Goal: Information Seeking & Learning: Learn about a topic

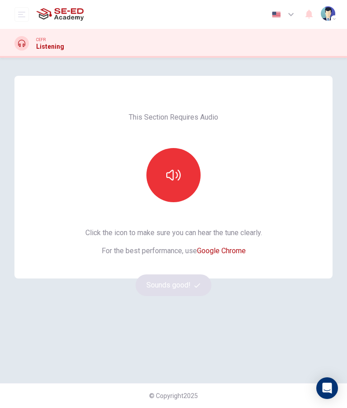
click at [190, 181] on button "button" at bounding box center [173, 175] width 54 height 54
click at [180, 291] on button "Sounds good!" at bounding box center [173, 285] width 76 height 22
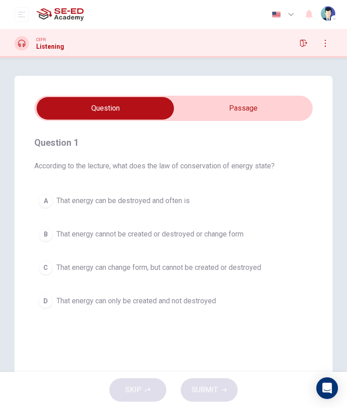
click at [267, 100] on input "checkbox" at bounding box center [105, 108] width 417 height 23
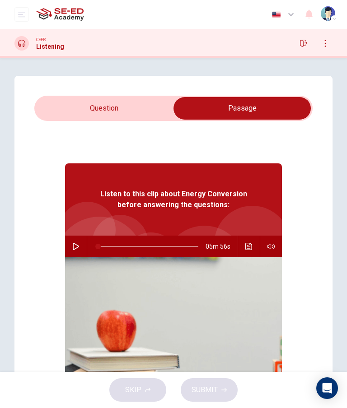
click at [134, 109] on input "checkbox" at bounding box center [241, 108] width 417 height 23
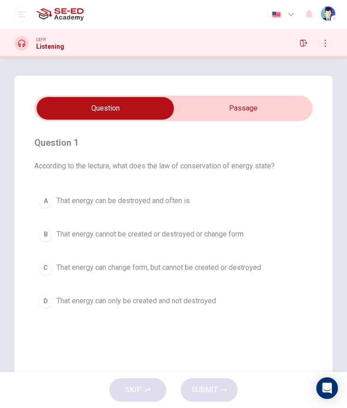
click at [259, 110] on input "checkbox" at bounding box center [105, 108] width 417 height 23
checkbox input "true"
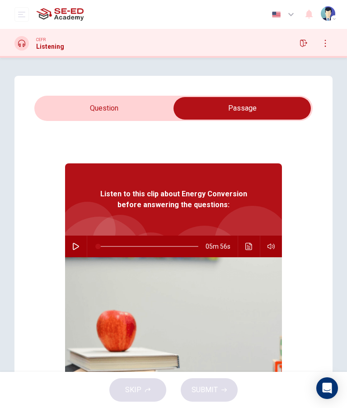
click at [75, 252] on button "button" at bounding box center [76, 247] width 14 height 22
click at [250, 249] on icon "Click to see the audio transcription" at bounding box center [248, 246] width 7 height 7
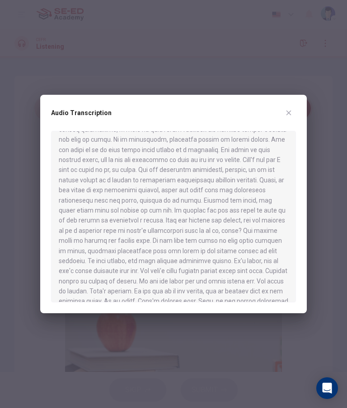
scroll to position [217, 0]
click at [273, 188] on div at bounding box center [173, 216] width 245 height 171
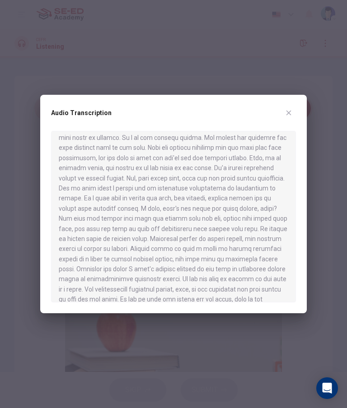
scroll to position [420, 0]
type input "0"
click at [282, 105] on div "Audio Transcription" at bounding box center [173, 204] width 266 height 218
click at [286, 112] on icon "button" at bounding box center [288, 112] width 7 height 7
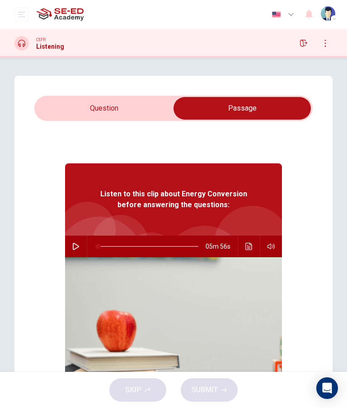
click at [118, 111] on input "checkbox" at bounding box center [241, 108] width 417 height 23
checkbox input "false"
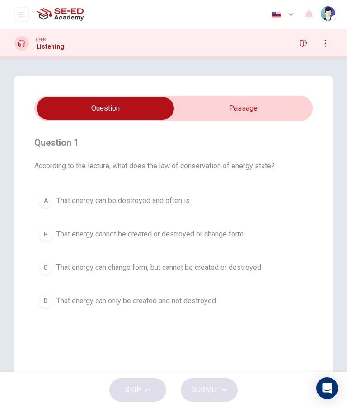
click at [77, 275] on button "C That energy can change form, but cannot be created or destroyed" at bounding box center [173, 267] width 278 height 23
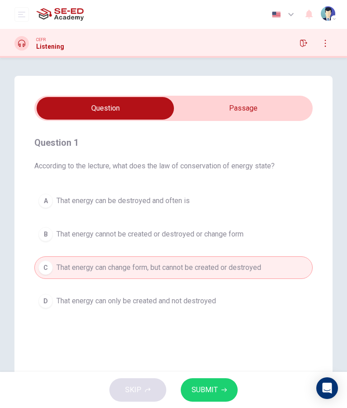
click at [221, 385] on button "SUBMIT" at bounding box center [209, 389] width 57 height 23
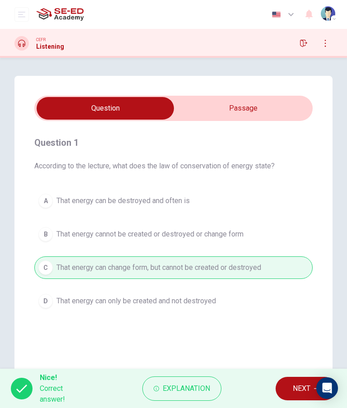
click at [296, 394] on span "NEXT" at bounding box center [301, 388] width 18 height 13
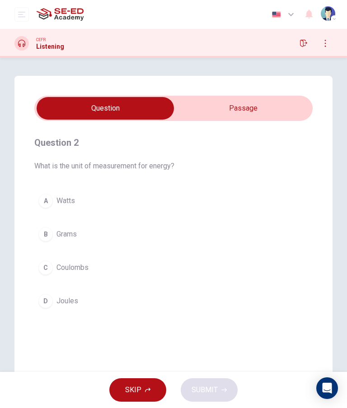
click at [46, 300] on div "D" at bounding box center [45, 301] width 14 height 14
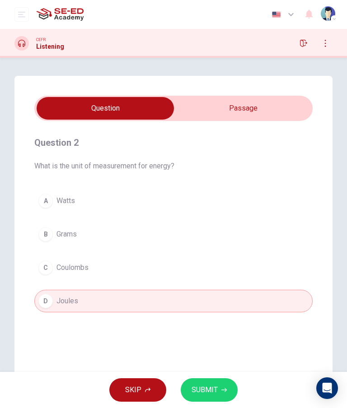
click at [206, 400] on button "SUBMIT" at bounding box center [209, 389] width 57 height 23
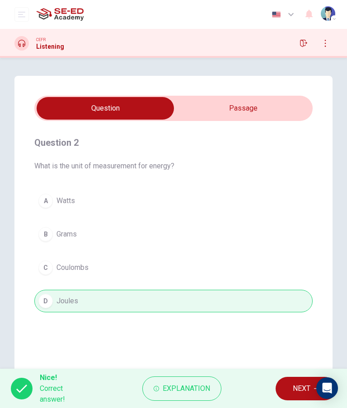
click at [295, 389] on span "NEXT" at bounding box center [301, 388] width 18 height 13
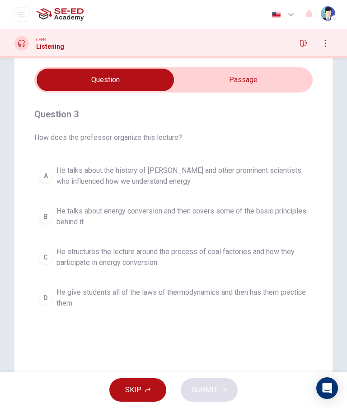
scroll to position [29, 0]
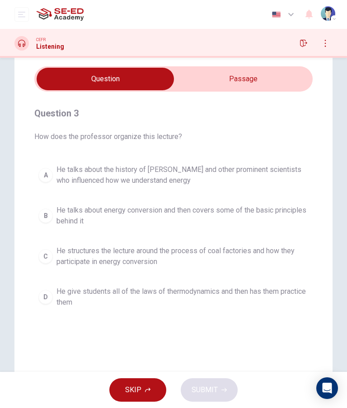
click at [259, 223] on span "He talks about energy conversion and then covers some of the basic principles b…" at bounding box center [182, 216] width 252 height 22
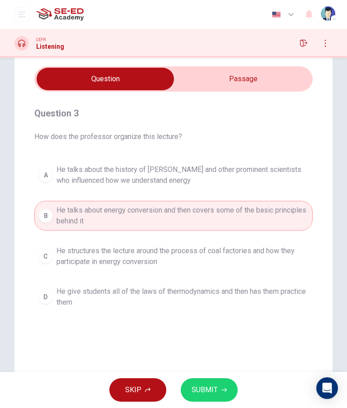
click at [218, 392] on button "SUBMIT" at bounding box center [209, 389] width 57 height 23
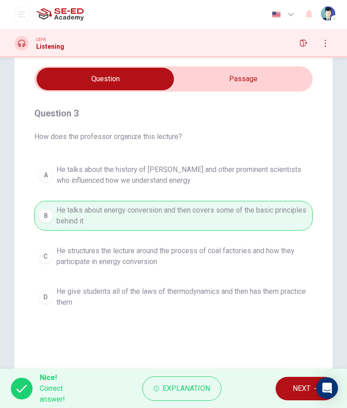
click at [297, 389] on span "NEXT" at bounding box center [301, 388] width 18 height 13
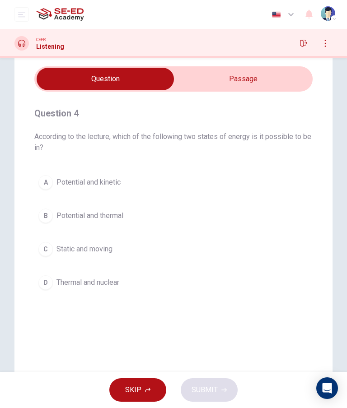
click at [255, 176] on button "A Potential and kinetic" at bounding box center [173, 182] width 278 height 23
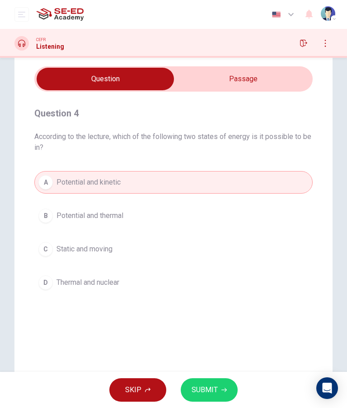
click at [218, 394] on button "SUBMIT" at bounding box center [209, 389] width 57 height 23
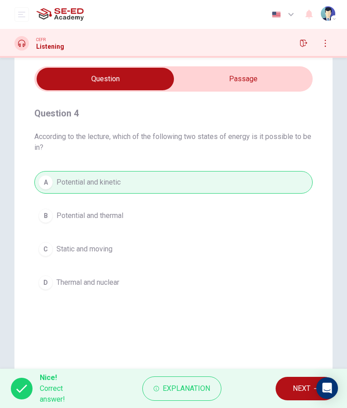
click at [300, 389] on span "NEXT" at bounding box center [301, 388] width 18 height 13
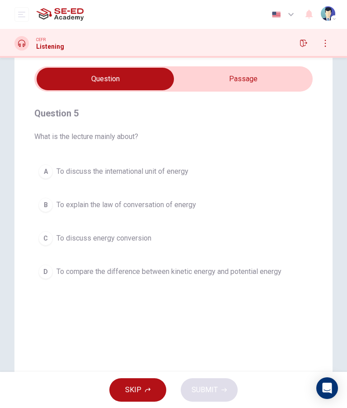
click at [246, 281] on button "D To compare the difference between kinetic energy and potential energy" at bounding box center [173, 271] width 278 height 23
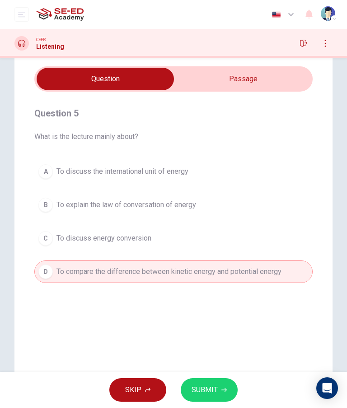
click at [221, 391] on icon "button" at bounding box center [223, 389] width 5 height 5
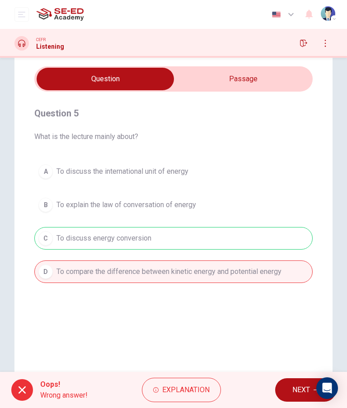
click at [295, 386] on span "NEXT" at bounding box center [301, 390] width 18 height 13
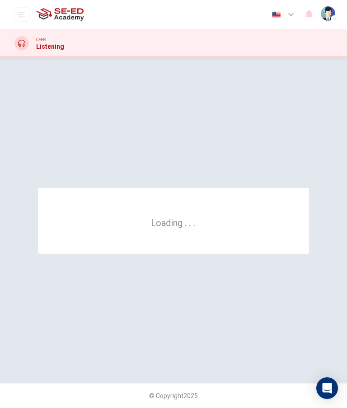
scroll to position [0, 0]
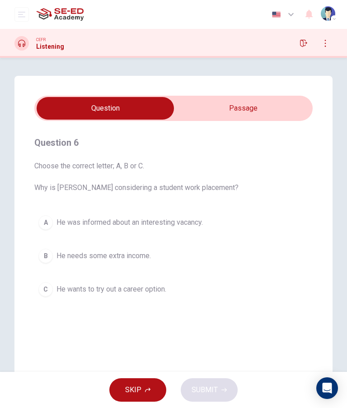
click at [255, 113] on input "checkbox" at bounding box center [105, 108] width 417 height 23
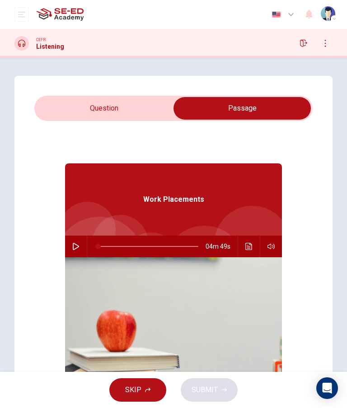
click at [118, 112] on input "checkbox" at bounding box center [241, 108] width 417 height 23
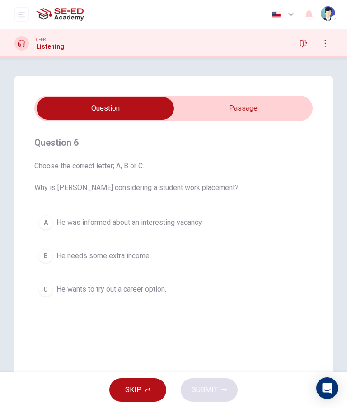
click at [265, 111] on input "checkbox" at bounding box center [105, 108] width 417 height 23
checkbox input "true"
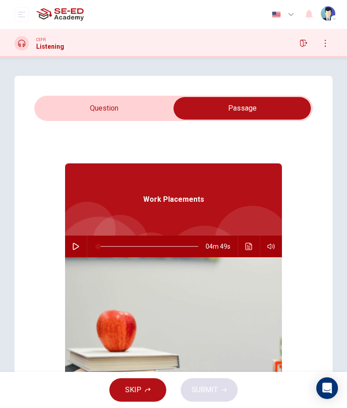
click at [72, 249] on icon "button" at bounding box center [75, 246] width 7 height 7
click at [249, 250] on button "Click to see the audio transcription" at bounding box center [248, 247] width 14 height 22
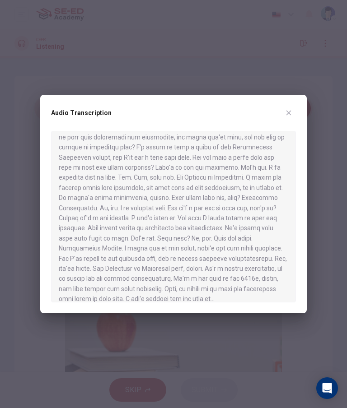
scroll to position [390, 0]
click at [292, 113] on icon "button" at bounding box center [288, 112] width 7 height 7
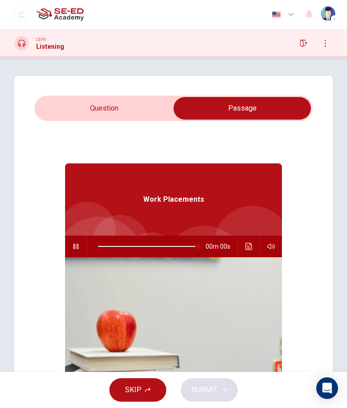
type input "0"
click at [110, 109] on input "checkbox" at bounding box center [241, 108] width 417 height 23
checkbox input "false"
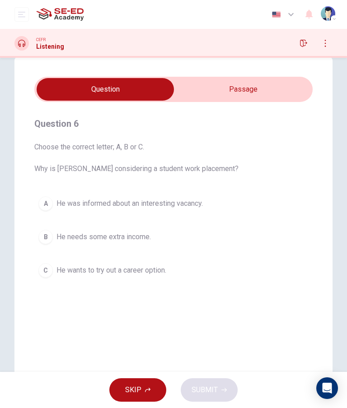
scroll to position [19, 0]
click at [192, 197] on button "A He was informed about an interesting vacancy." at bounding box center [173, 203] width 278 height 23
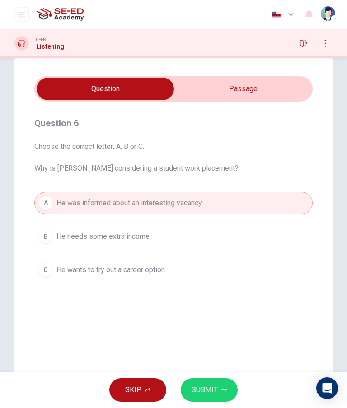
click at [212, 396] on span "SUBMIT" at bounding box center [204, 390] width 26 height 13
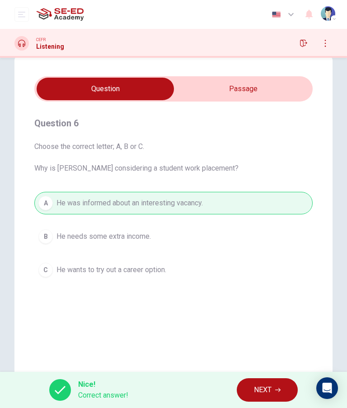
click at [269, 390] on span "NEXT" at bounding box center [263, 390] width 18 height 13
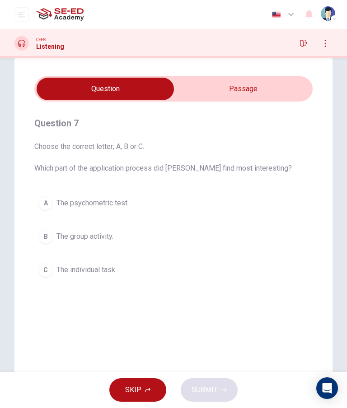
click at [198, 237] on button "B The group activity." at bounding box center [173, 236] width 278 height 23
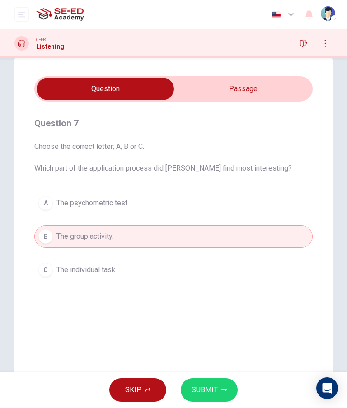
click at [217, 395] on button "SUBMIT" at bounding box center [209, 389] width 57 height 23
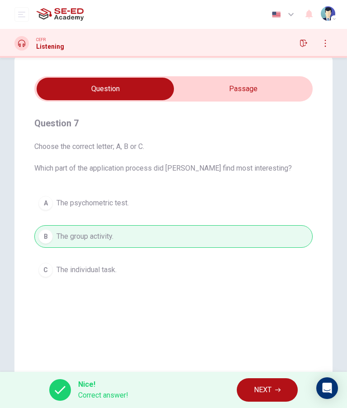
click at [266, 400] on button "NEXT" at bounding box center [266, 389] width 61 height 23
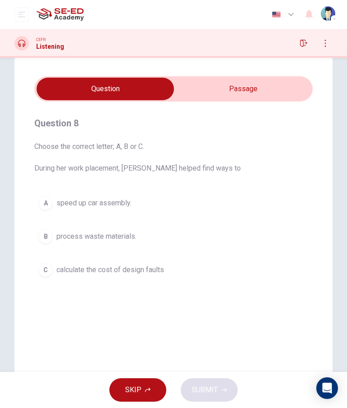
click at [208, 247] on button "B process waste materials." at bounding box center [173, 236] width 278 height 23
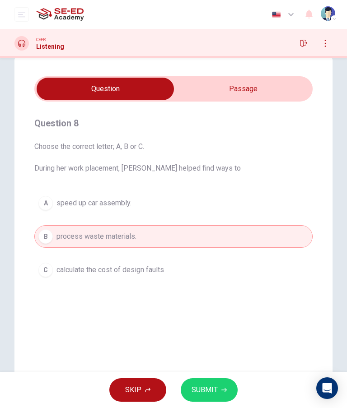
click at [207, 399] on button "SUBMIT" at bounding box center [209, 389] width 57 height 23
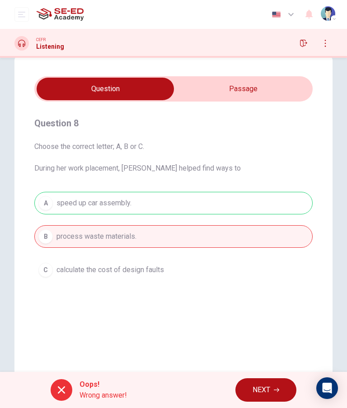
click at [261, 396] on button "NEXT" at bounding box center [265, 389] width 61 height 23
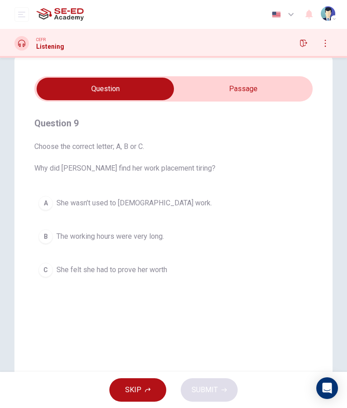
click at [197, 208] on button "A She wasn’t used to full-time work." at bounding box center [173, 203] width 278 height 23
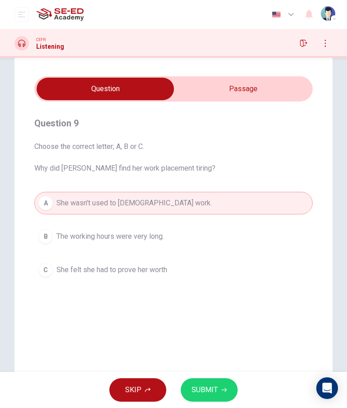
click at [211, 385] on span "SUBMIT" at bounding box center [204, 390] width 26 height 13
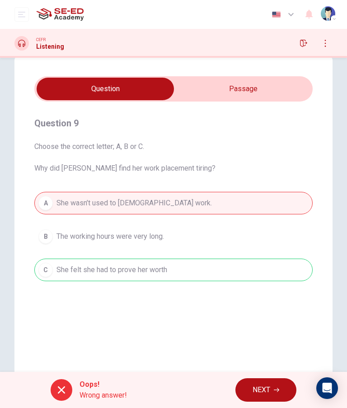
click at [265, 398] on button "NEXT" at bounding box center [265, 389] width 61 height 23
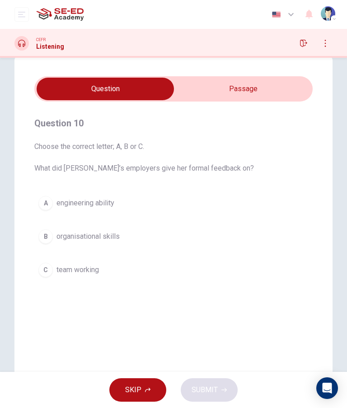
click at [181, 278] on button "C team working" at bounding box center [173, 270] width 278 height 23
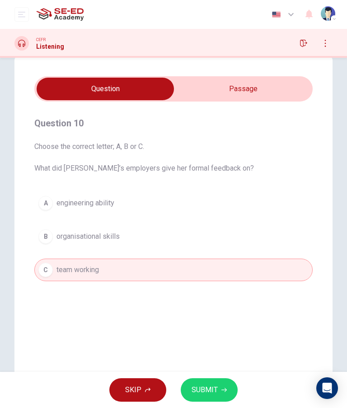
click at [216, 399] on button "SUBMIT" at bounding box center [209, 389] width 57 height 23
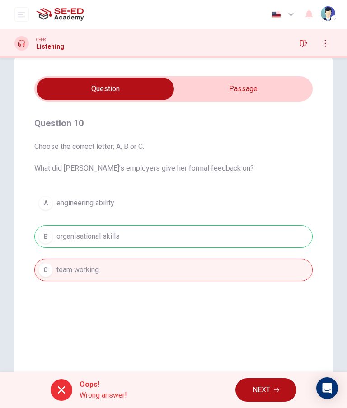
click at [275, 399] on button "NEXT" at bounding box center [265, 389] width 61 height 23
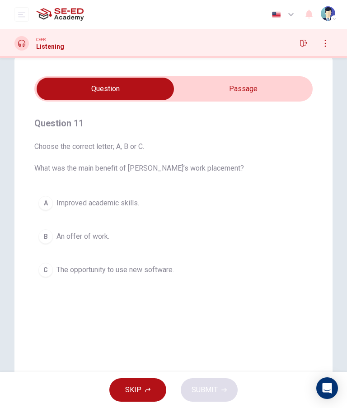
click at [231, 247] on button "B An offer of work." at bounding box center [173, 236] width 278 height 23
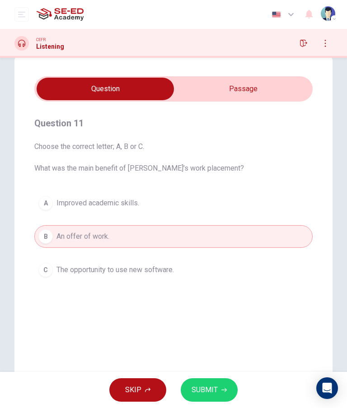
click at [215, 399] on button "SUBMIT" at bounding box center [209, 389] width 57 height 23
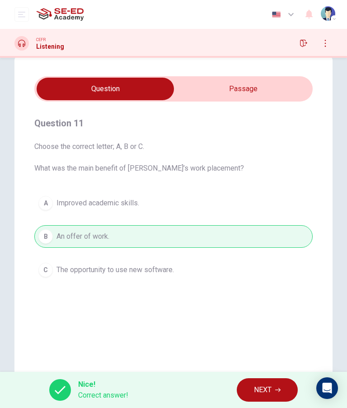
click at [260, 394] on span "NEXT" at bounding box center [263, 390] width 18 height 13
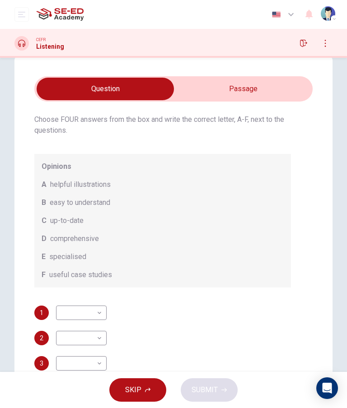
scroll to position [0, 0]
click at [96, 305] on body "This site uses cookies, as explained in our Privacy Policy . If you agree to th…" at bounding box center [173, 204] width 347 height 408
click at [249, 156] on div at bounding box center [173, 204] width 347 height 408
click at [254, 127] on div "What does Linda think about the books on Matthew’s reading list? Choose FOUR an…" at bounding box center [162, 185] width 256 height 206
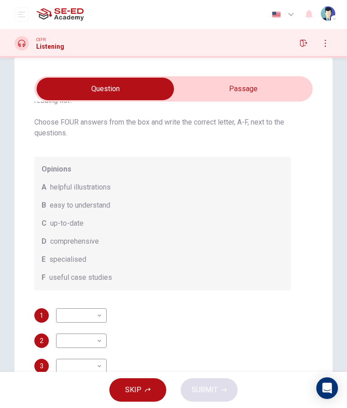
scroll to position [58, 0]
click at [96, 303] on body "This site uses cookies, as explained in our Privacy Policy . If you agree to th…" at bounding box center [173, 204] width 347 height 408
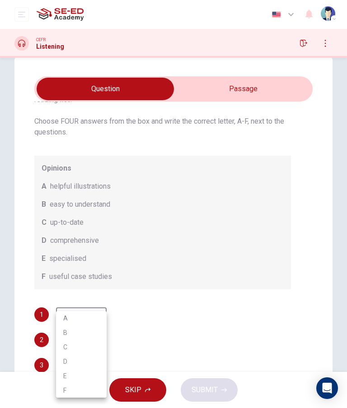
click at [79, 389] on li "F" at bounding box center [81, 390] width 51 height 14
type input "F"
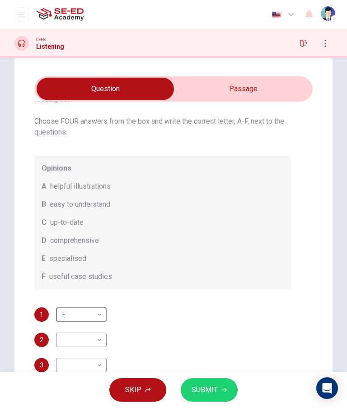
click at [95, 329] on body "This site uses cookies, as explained in our Privacy Policy . If you agree to th…" at bounding box center [173, 204] width 347 height 408
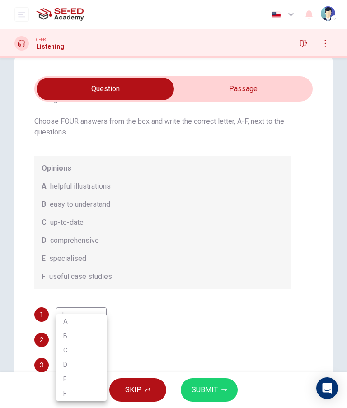
click at [182, 228] on div at bounding box center [173, 204] width 347 height 408
click at [86, 367] on body "This site uses cookies, as explained in our Privacy Policy . If you agree to th…" at bounding box center [173, 204] width 347 height 408
click at [85, 367] on li "D" at bounding box center [81, 364] width 51 height 14
type input "D"
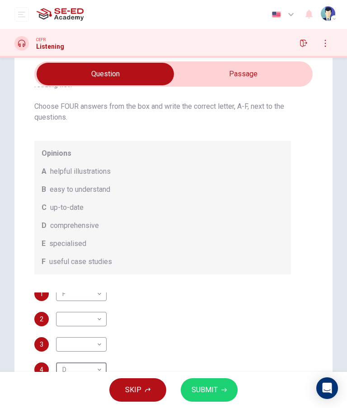
click at [98, 311] on body "This site uses cookies, as explained in our Privacy Policy . If you agree to th…" at bounding box center [173, 204] width 347 height 408
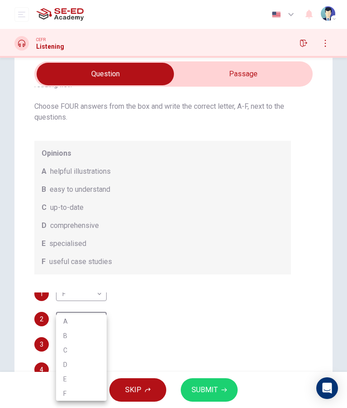
click at [88, 323] on li "A" at bounding box center [81, 321] width 51 height 14
type input "A"
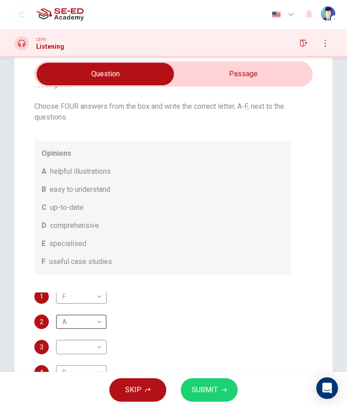
scroll to position [4, 0]
click at [88, 347] on body "This site uses cookies, as explained in our Privacy Policy . If you agree to th…" at bounding box center [173, 204] width 347 height 408
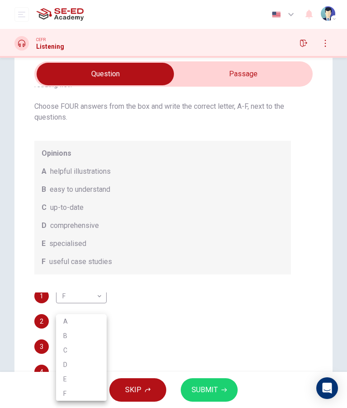
click at [85, 384] on li "E" at bounding box center [81, 379] width 51 height 14
type input "E"
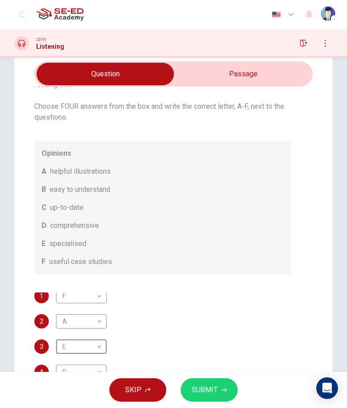
click at [216, 391] on span "SUBMIT" at bounding box center [204, 390] width 26 height 13
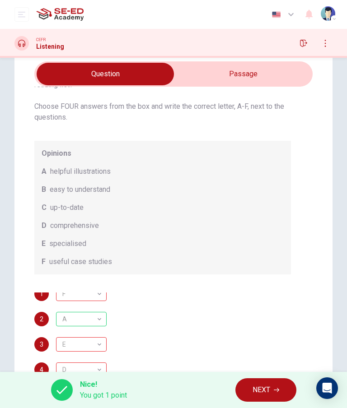
scroll to position [6, 0]
click at [271, 398] on button "NEXT" at bounding box center [265, 389] width 61 height 23
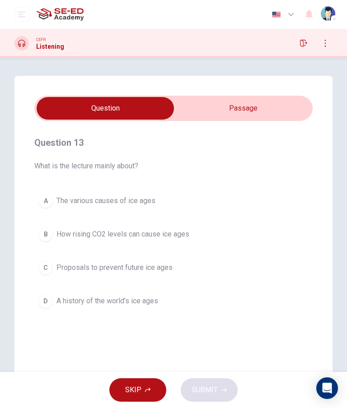
scroll to position [0, 0]
click at [256, 112] on input "checkbox" at bounding box center [105, 108] width 417 height 23
checkbox input "true"
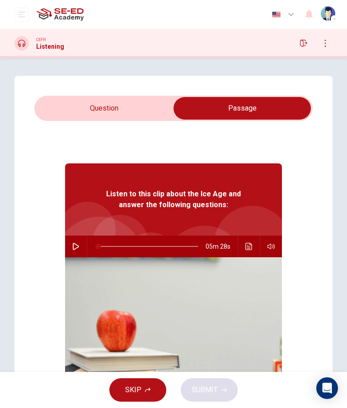
click at [77, 251] on button "button" at bounding box center [76, 247] width 14 height 22
type input "1"
click at [106, 115] on input "checkbox" at bounding box center [241, 108] width 417 height 23
checkbox input "false"
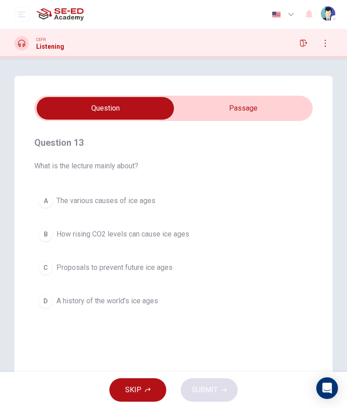
click at [151, 203] on span "The various causes of ice ages" at bounding box center [105, 200] width 99 height 11
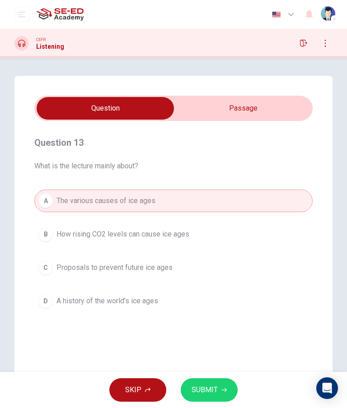
click at [216, 391] on span "SUBMIT" at bounding box center [204, 390] width 26 height 13
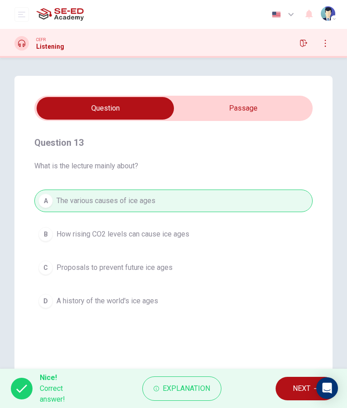
click at [299, 391] on span "NEXT" at bounding box center [301, 388] width 18 height 13
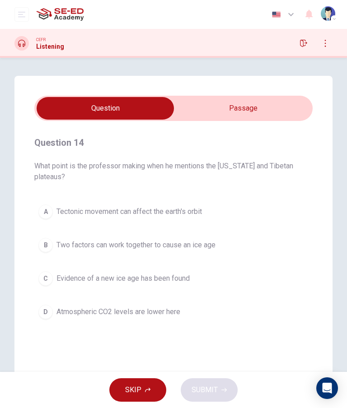
click at [320, 49] on button "button" at bounding box center [325, 43] width 14 height 14
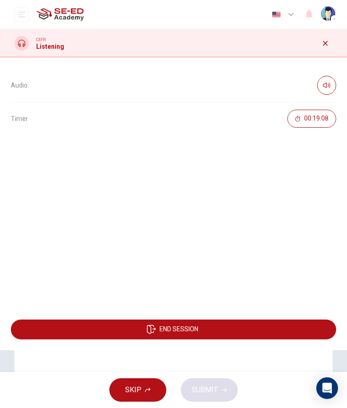
click at [283, 370] on div "Audio Timer 00:19:08 END SESSION" at bounding box center [173, 233] width 347 height 350
click at [326, 47] on button "button" at bounding box center [325, 43] width 14 height 14
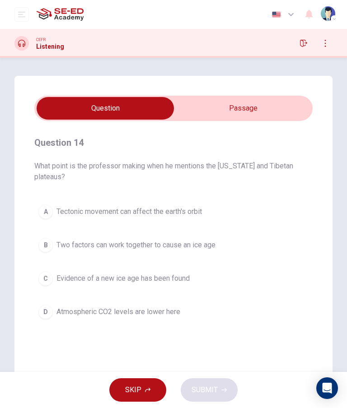
click at [173, 316] on span "Atmospheric CO2 levels are lower here" at bounding box center [118, 311] width 124 height 11
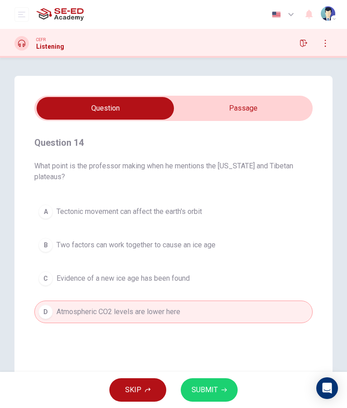
click at [218, 390] on button "SUBMIT" at bounding box center [209, 389] width 57 height 23
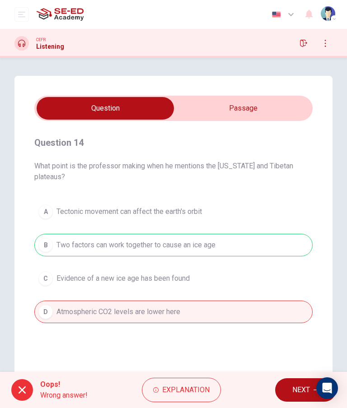
click at [298, 394] on span "NEXT" at bounding box center [301, 390] width 18 height 13
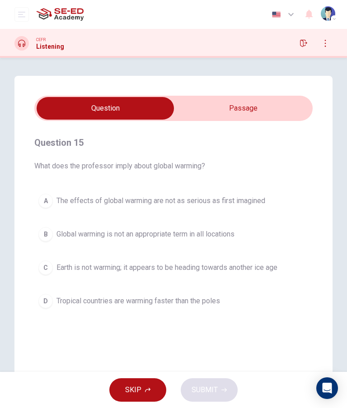
type input "65"
click at [276, 103] on input "checkbox" at bounding box center [105, 108] width 417 height 23
checkbox input "true"
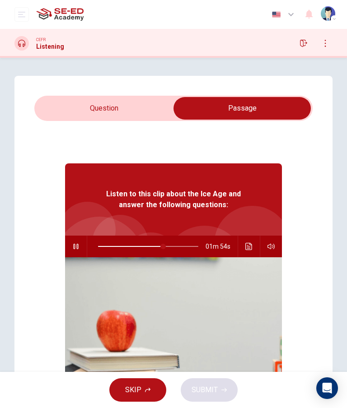
click at [252, 249] on icon "Click to see the audio transcription" at bounding box center [248, 246] width 7 height 7
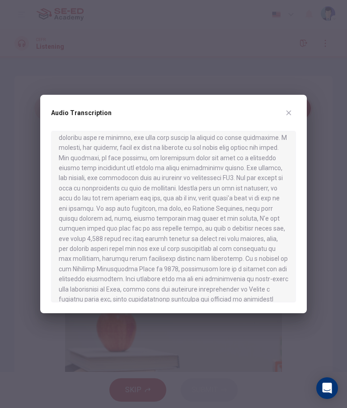
scroll to position [440, 0]
click at [292, 111] on button "button" at bounding box center [288, 113] width 14 height 14
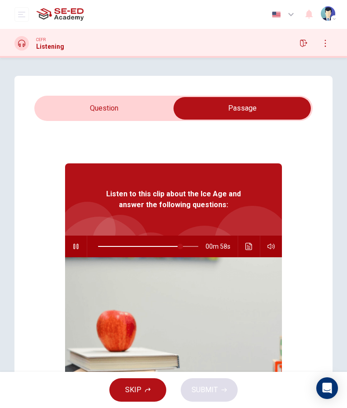
type input "82"
click at [111, 110] on input "checkbox" at bounding box center [241, 108] width 417 height 23
checkbox input "false"
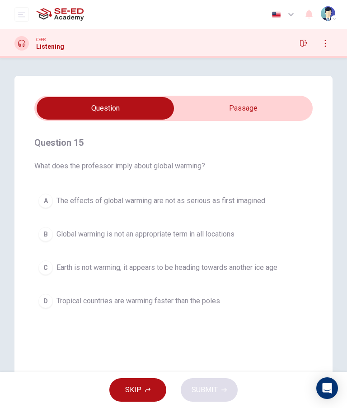
click at [253, 199] on span "The effects of global warming are not as serious as first imagined" at bounding box center [160, 200] width 208 height 11
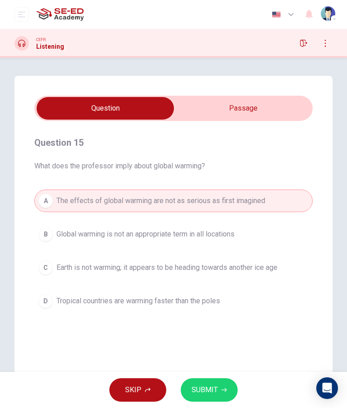
click at [210, 393] on span "SUBMIT" at bounding box center [204, 390] width 26 height 13
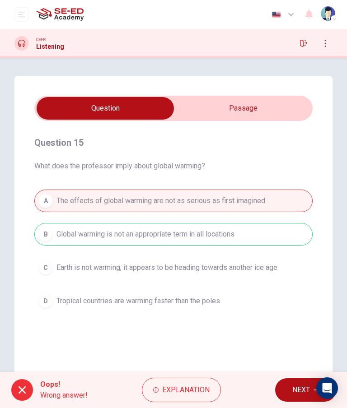
click at [300, 390] on span "NEXT" at bounding box center [301, 390] width 18 height 13
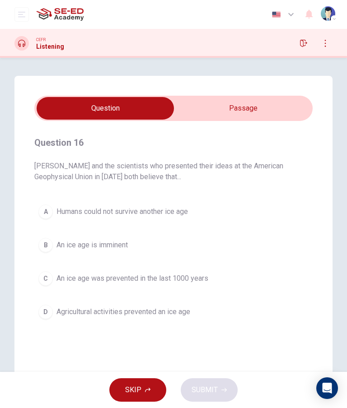
click at [202, 283] on span "An ice age was prevented in the last 1000 years" at bounding box center [132, 278] width 152 height 11
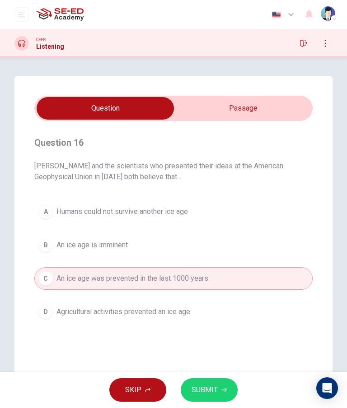
click at [212, 398] on button "SUBMIT" at bounding box center [209, 389] width 57 height 23
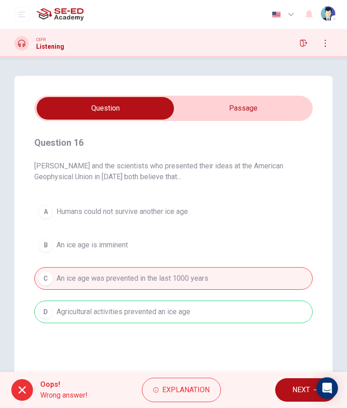
click at [296, 398] on button "NEXT" at bounding box center [305, 389] width 61 height 23
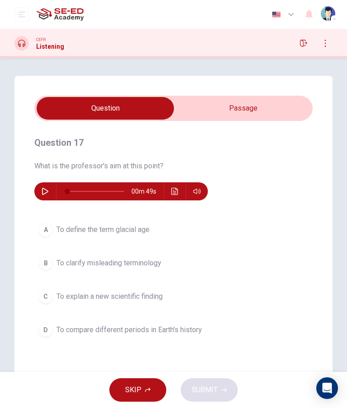
click at [42, 196] on button "button" at bounding box center [45, 191] width 14 height 18
click at [175, 191] on icon "Click to see the audio transcription" at bounding box center [174, 191] width 7 height 7
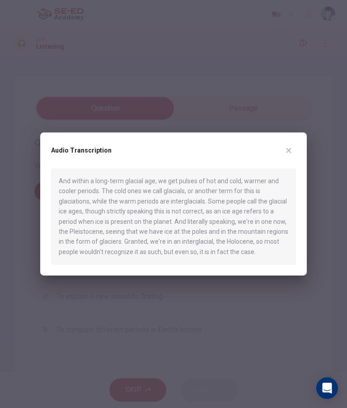
click at [328, 107] on div at bounding box center [173, 204] width 347 height 408
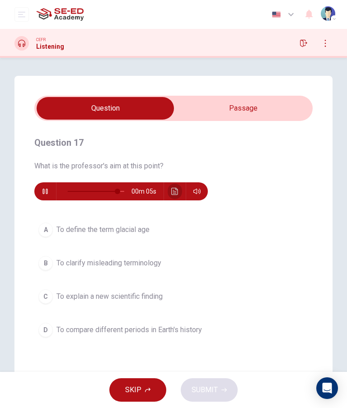
click at [177, 190] on icon "Click to see the audio transcription" at bounding box center [174, 191] width 7 height 7
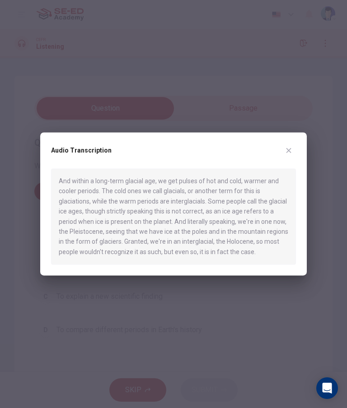
click at [336, 94] on div at bounding box center [173, 204] width 347 height 408
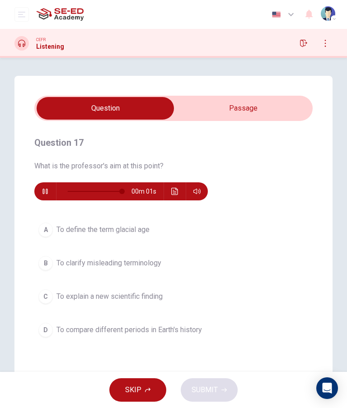
click at [178, 193] on button "Click to see the audio transcription" at bounding box center [174, 191] width 14 height 18
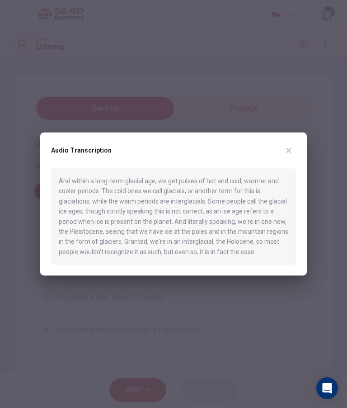
click at [278, 306] on div at bounding box center [173, 204] width 347 height 408
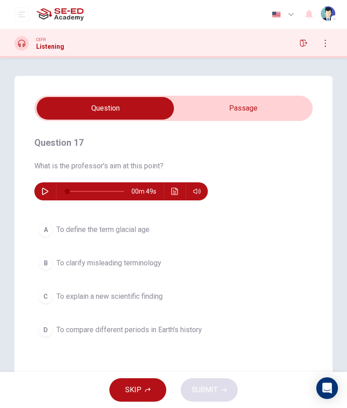
click at [193, 333] on span "To compare different periods in Earth's history" at bounding box center [128, 329] width 145 height 11
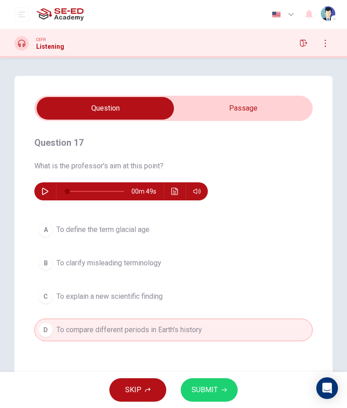
click at [214, 396] on button "SUBMIT" at bounding box center [209, 389] width 57 height 23
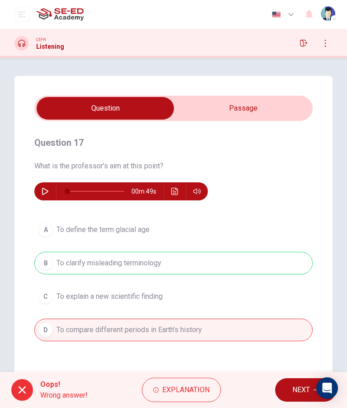
click at [303, 399] on button "NEXT" at bounding box center [305, 389] width 61 height 23
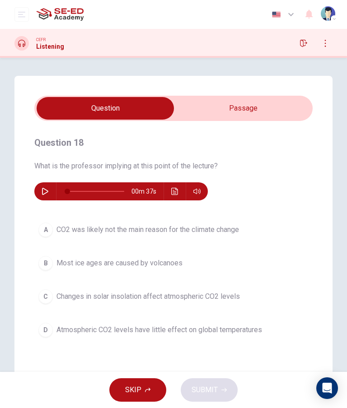
click at [46, 196] on button "button" at bounding box center [45, 191] width 14 height 18
click at [177, 191] on icon "Click to see the audio transcription" at bounding box center [174, 191] width 7 height 7
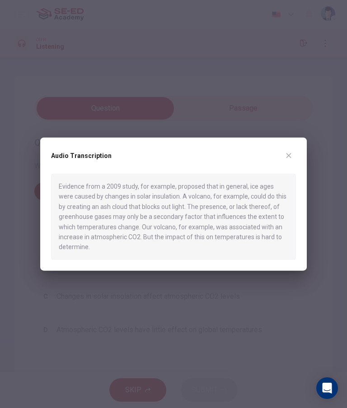
click at [326, 67] on div at bounding box center [173, 204] width 347 height 408
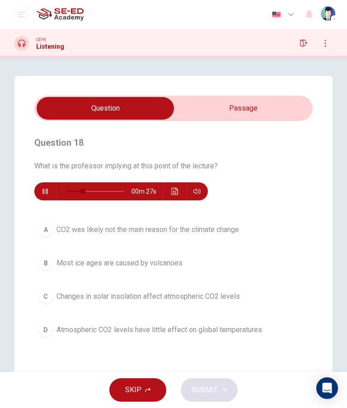
click at [292, 157] on div "Question 18 What is the professor implying at this point of the lecture? 00m 27s" at bounding box center [173, 167] width 278 height 65
click at [258, 333] on span "Atmospheric CO2 levels have little effect on global temperatures" at bounding box center [158, 329] width 205 height 11
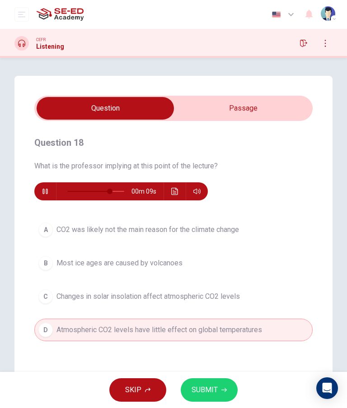
click at [227, 387] on button "SUBMIT" at bounding box center [209, 389] width 57 height 23
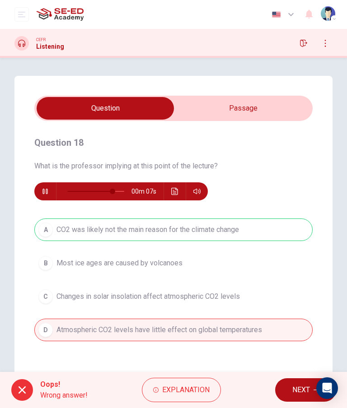
type input "82"
click at [295, 389] on span "NEXT" at bounding box center [301, 390] width 18 height 13
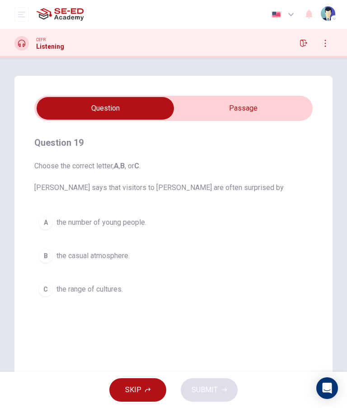
click at [254, 108] on input "checkbox" at bounding box center [105, 108] width 417 height 23
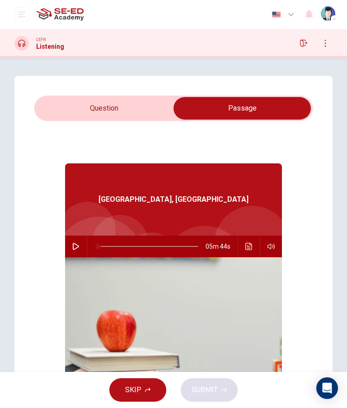
click at [113, 110] on input "checkbox" at bounding box center [241, 108] width 417 height 23
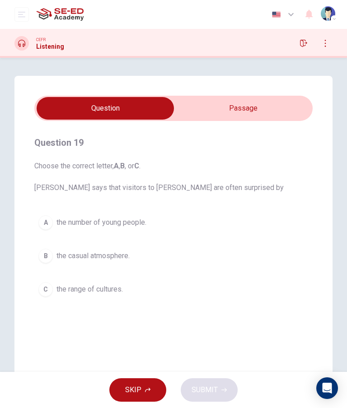
click at [248, 116] on input "checkbox" at bounding box center [105, 108] width 417 height 23
checkbox input "true"
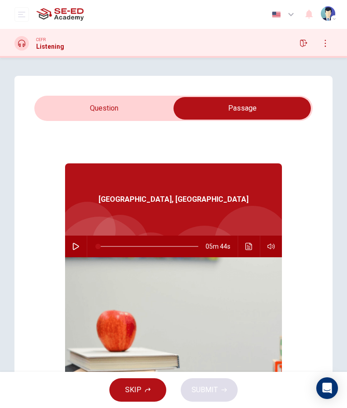
click at [74, 255] on button "button" at bounding box center [76, 247] width 14 height 22
type input "69"
click at [114, 110] on input "checkbox" at bounding box center [241, 108] width 417 height 23
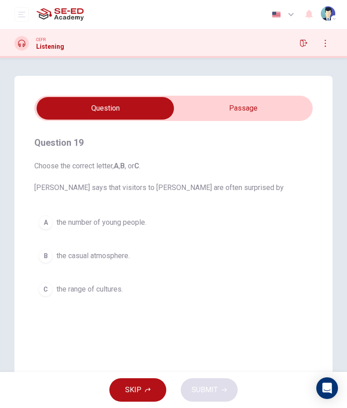
click at [140, 223] on span "the number of young people." at bounding box center [101, 222] width 90 height 11
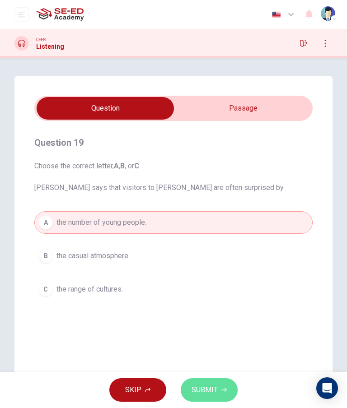
click at [218, 397] on button "SUBMIT" at bounding box center [209, 389] width 57 height 23
click at [218, 397] on div "SKIP SUBMIT" at bounding box center [173, 390] width 347 height 36
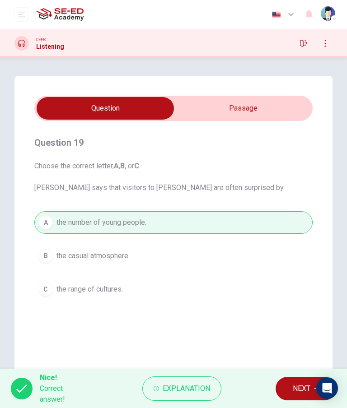
click at [294, 390] on span "NEXT" at bounding box center [301, 388] width 18 height 13
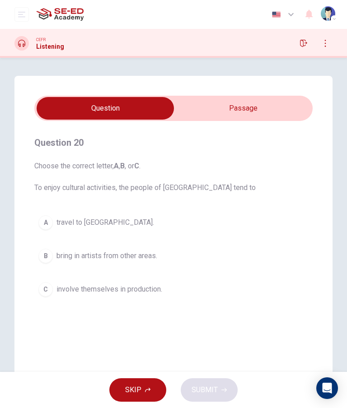
click at [153, 295] on button "C involve themselves in production." at bounding box center [173, 289] width 278 height 23
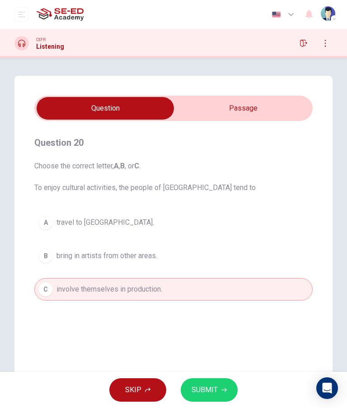
click at [221, 388] on icon "button" at bounding box center [223, 389] width 5 height 5
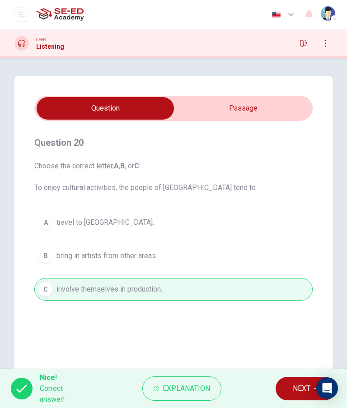
click at [301, 390] on span "NEXT" at bounding box center [301, 388] width 18 height 13
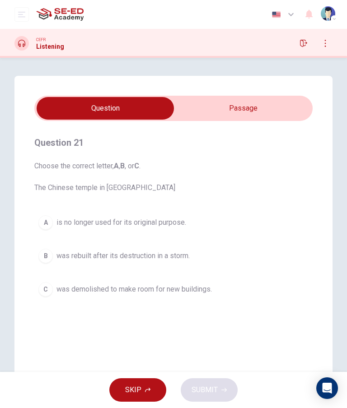
click at [196, 292] on span "was demolished to make room for new buildings." at bounding box center [133, 289] width 155 height 11
click at [195, 292] on span "was demolished to make room for new buildings." at bounding box center [133, 289] width 155 height 11
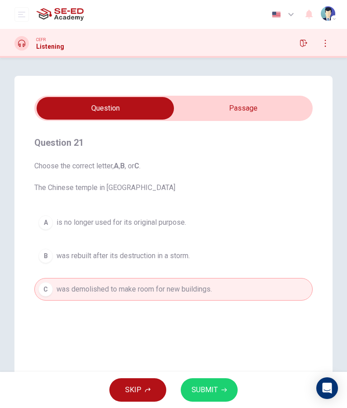
click at [218, 384] on button "SUBMIT" at bounding box center [209, 389] width 57 height 23
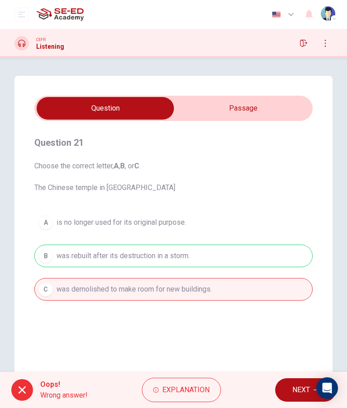
click at [294, 389] on span "NEXT" at bounding box center [301, 390] width 18 height 13
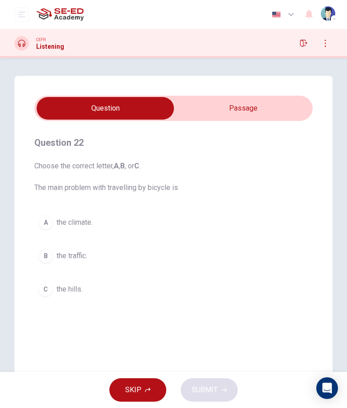
click at [191, 230] on button "A the climate." at bounding box center [173, 222] width 278 height 23
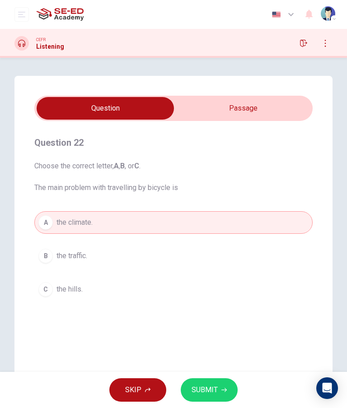
click at [210, 389] on span "SUBMIT" at bounding box center [204, 390] width 26 height 13
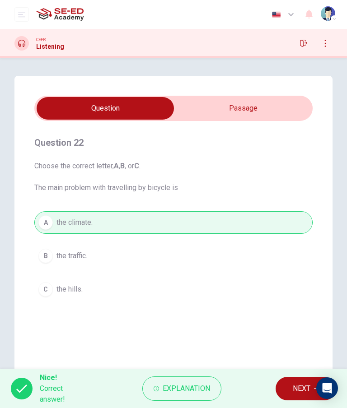
click at [294, 392] on span "NEXT" at bounding box center [301, 388] width 18 height 13
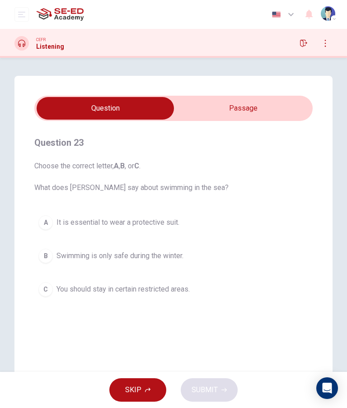
click at [247, 107] on input "checkbox" at bounding box center [105, 108] width 417 height 23
checkbox input "true"
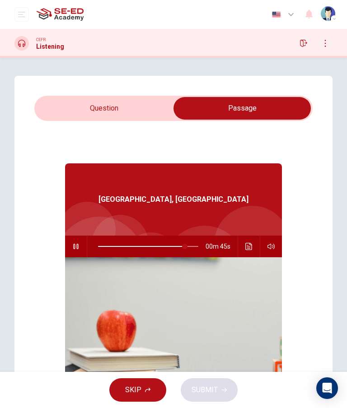
type input "87"
click at [129, 118] on input "checkbox" at bounding box center [241, 108] width 417 height 23
checkbox input "false"
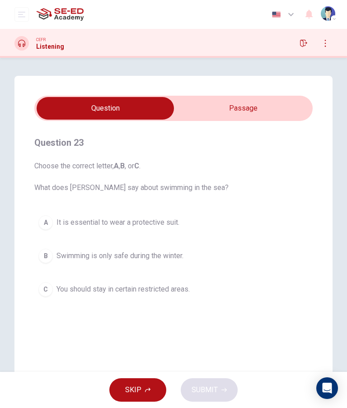
click at [177, 293] on span "You should stay in certain restricted areas." at bounding box center [122, 289] width 133 height 11
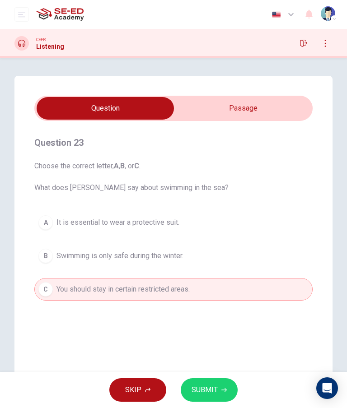
click at [210, 389] on span "SUBMIT" at bounding box center [204, 390] width 26 height 13
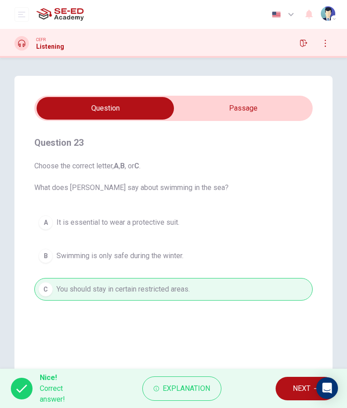
click at [294, 388] on span "NEXT" at bounding box center [301, 388] width 18 height 13
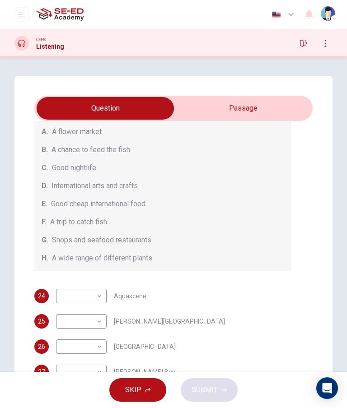
scroll to position [0, 0]
click at [95, 300] on body "This site uses cookies, as explained in our Privacy Policy . If you agree to th…" at bounding box center [173, 204] width 347 height 408
click at [264, 240] on div at bounding box center [173, 204] width 347 height 408
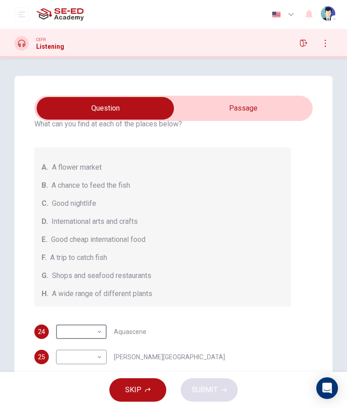
scroll to position [75, 0]
click at [98, 334] on body "This site uses cookies, as explained in our Privacy Policy . If you agree to th…" at bounding box center [173, 204] width 347 height 408
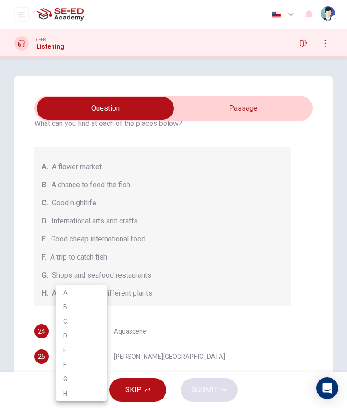
click at [96, 310] on li "B" at bounding box center [81, 307] width 51 height 14
type input "B"
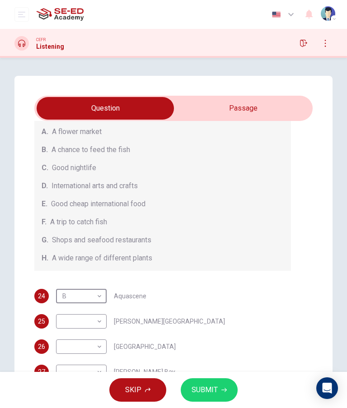
scroll to position [110, 0]
click at [243, 328] on div "25 ​ ​ Smith Street Mall" at bounding box center [162, 321] width 256 height 14
click at [239, 327] on div "25 ​ ​ Smith Street Mall" at bounding box center [162, 321] width 256 height 14
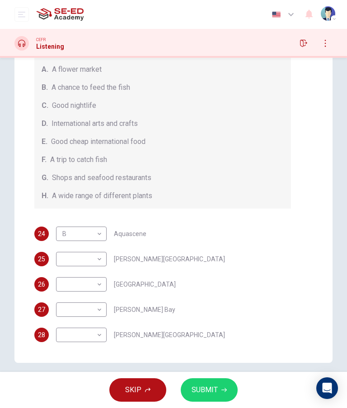
scroll to position [96, 0]
click at [99, 259] on body "This site uses cookies, as explained in our Privacy Policy . If you agree to th…" at bounding box center [173, 204] width 347 height 408
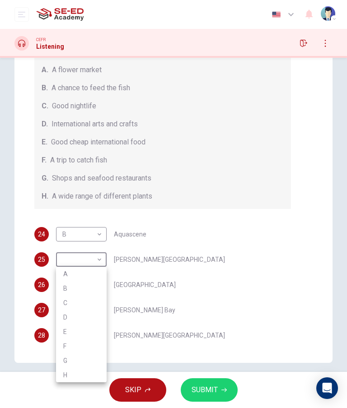
click at [80, 323] on li "D" at bounding box center [81, 317] width 51 height 14
type input "D"
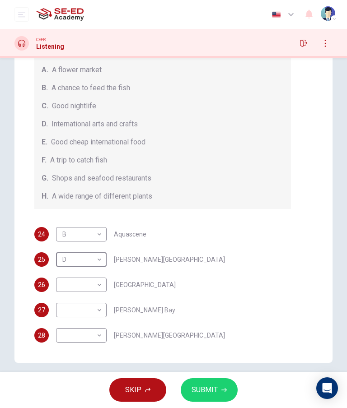
click at [96, 290] on body "This site uses cookies, as explained in our Privacy Policy . If you agree to th…" at bounding box center [173, 204] width 347 height 408
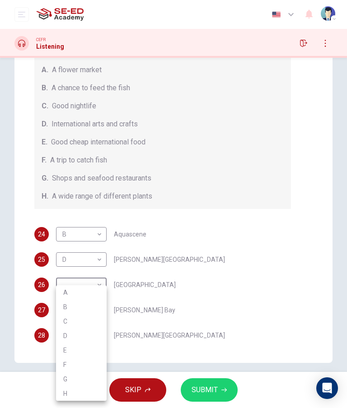
click at [85, 384] on li "G" at bounding box center [81, 379] width 51 height 14
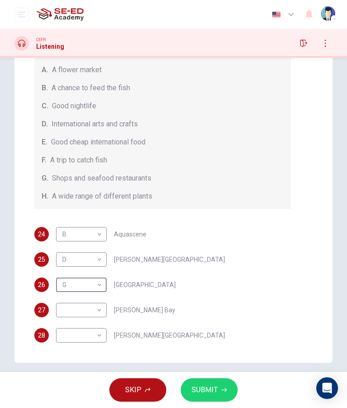
type input "G"
click at [87, 318] on body "This site uses cookies, as explained in our Privacy Policy . If you agree to th…" at bounding box center [173, 204] width 347 height 408
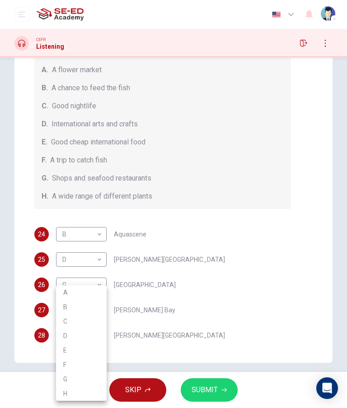
click at [95, 323] on li "C" at bounding box center [81, 321] width 51 height 14
type input "C"
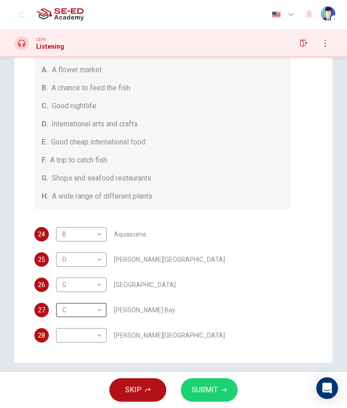
click at [84, 342] on body "This site uses cookies, as explained in our Privacy Policy . If you agree to th…" at bounding box center [173, 204] width 347 height 408
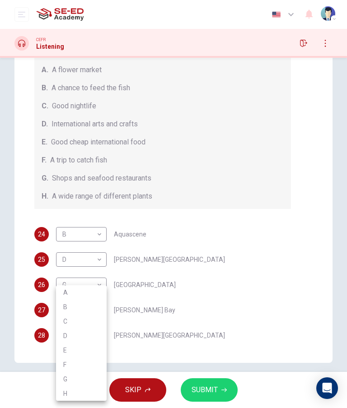
click at [89, 393] on li "H" at bounding box center [81, 393] width 51 height 14
type input "H"
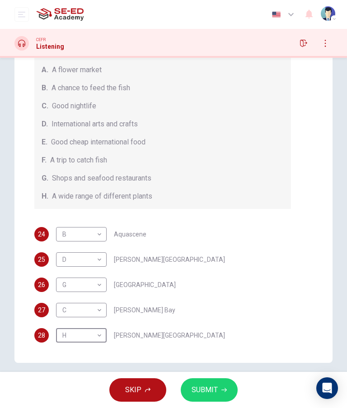
scroll to position [6, 0]
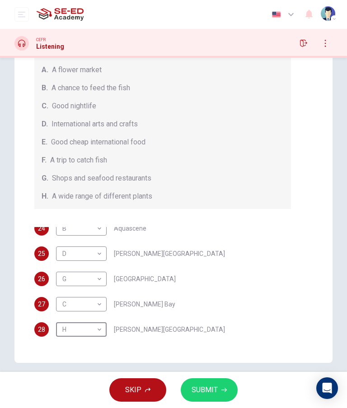
click at [213, 392] on span "SUBMIT" at bounding box center [204, 390] width 26 height 13
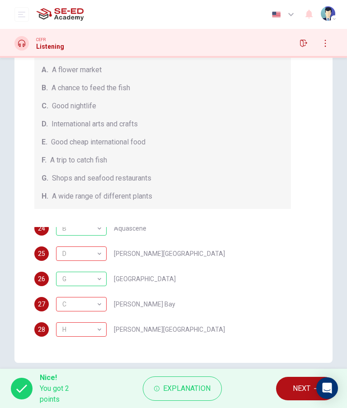
click at [301, 392] on span "NEXT" at bounding box center [301, 388] width 18 height 13
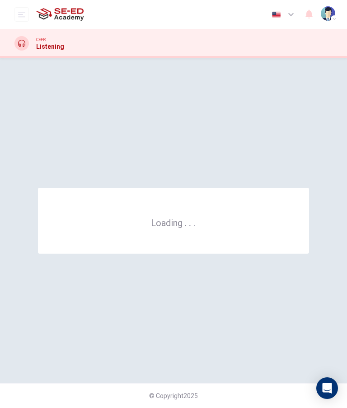
scroll to position [0, 0]
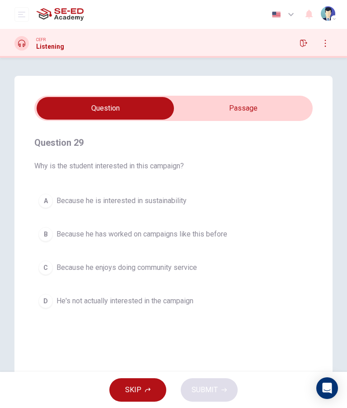
click at [255, 116] on input "checkbox" at bounding box center [105, 108] width 417 height 23
checkbox input "true"
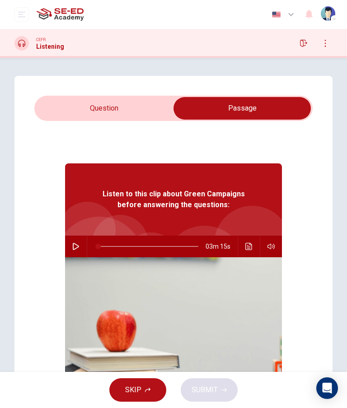
click at [69, 250] on button "button" at bounding box center [76, 247] width 14 height 22
type input "10"
click at [106, 110] on input "checkbox" at bounding box center [241, 108] width 417 height 23
checkbox input "false"
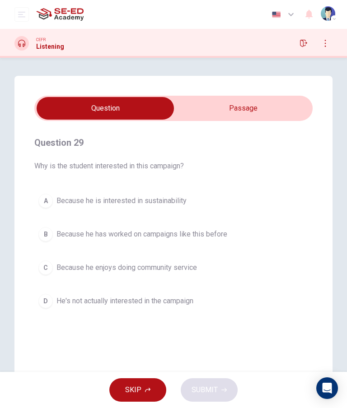
click at [216, 239] on span "Because he has worked on campaigns like this before" at bounding box center [141, 234] width 171 height 11
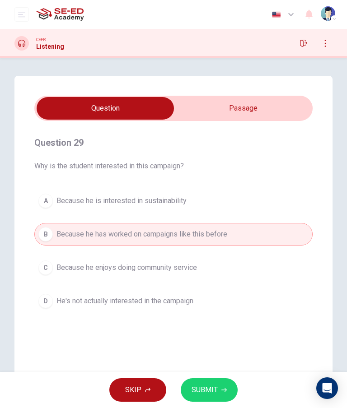
click at [213, 389] on span "SUBMIT" at bounding box center [204, 390] width 26 height 13
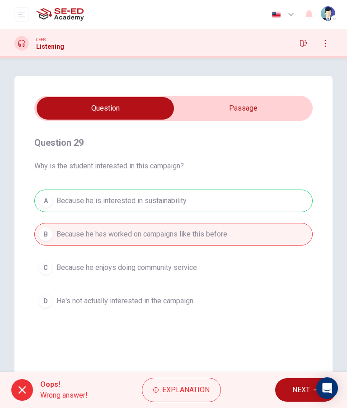
click at [296, 389] on span "NEXT" at bounding box center [301, 390] width 18 height 13
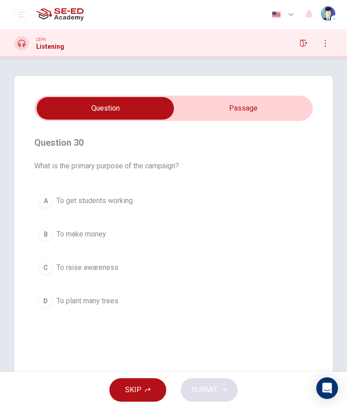
click at [171, 278] on button "C To raise awareness" at bounding box center [173, 267] width 278 height 23
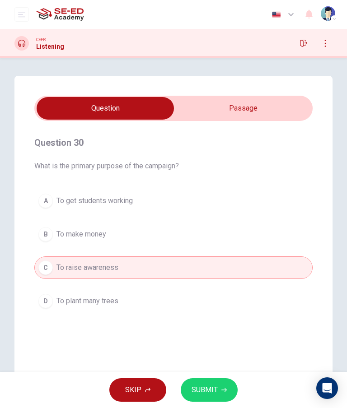
click at [218, 389] on button "SUBMIT" at bounding box center [209, 389] width 57 height 23
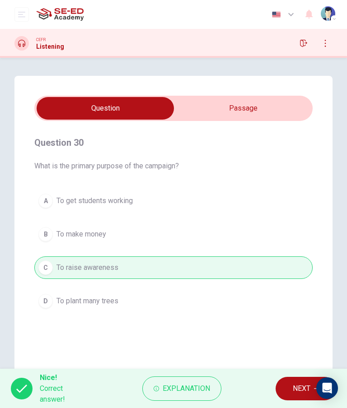
click at [296, 393] on span "NEXT" at bounding box center [301, 388] width 18 height 13
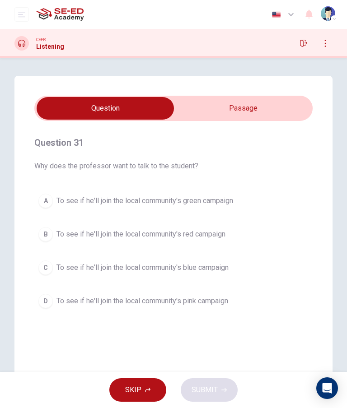
click at [233, 204] on span "To see if he'll join the local community's green campaign" at bounding box center [144, 200] width 176 height 11
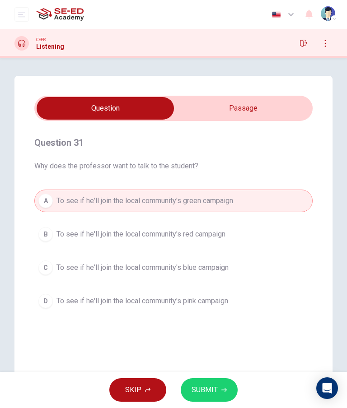
click at [217, 394] on button "SUBMIT" at bounding box center [209, 389] width 57 height 23
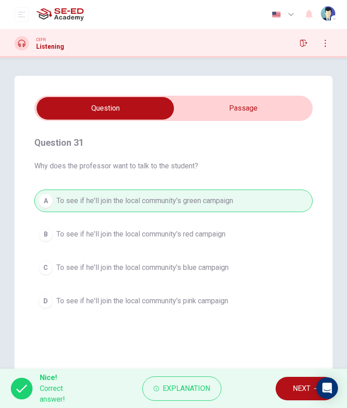
click at [298, 388] on span "NEXT" at bounding box center [301, 388] width 18 height 13
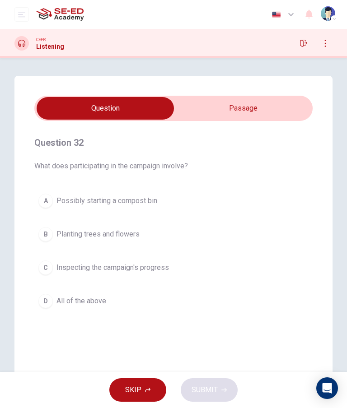
click at [226, 278] on button "C Inspecting the campaign's progress" at bounding box center [173, 267] width 278 height 23
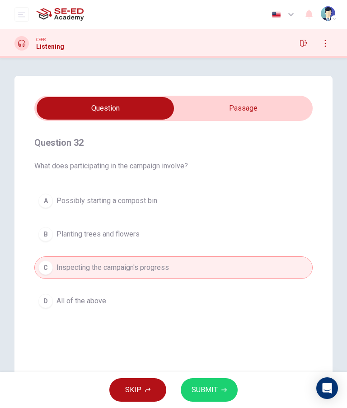
click at [209, 397] on button "SUBMIT" at bounding box center [209, 389] width 57 height 23
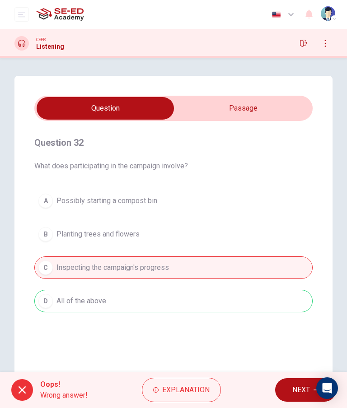
click at [289, 394] on button "NEXT" at bounding box center [305, 389] width 61 height 23
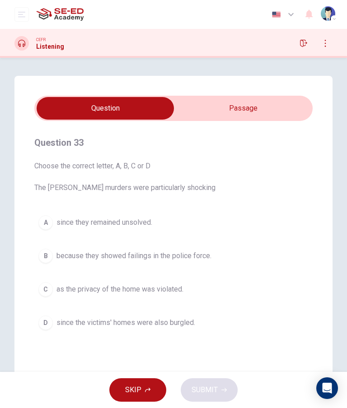
click at [244, 117] on input "checkbox" at bounding box center [105, 108] width 417 height 23
checkbox input "true"
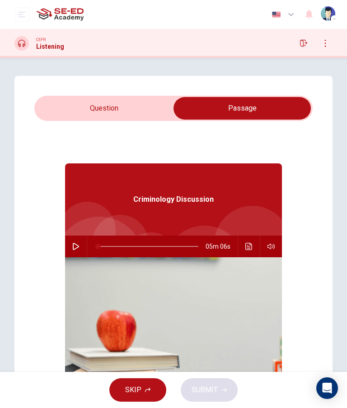
click at [78, 251] on button "button" at bounding box center [76, 247] width 14 height 22
type input "0"
click at [120, 112] on input "checkbox" at bounding box center [241, 108] width 417 height 23
checkbox input "false"
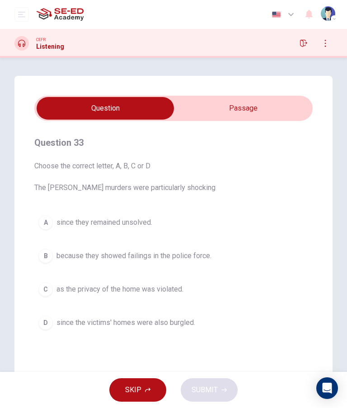
type input "8"
click at [209, 99] on input "checkbox" at bounding box center [105, 108] width 417 height 23
checkbox input "true"
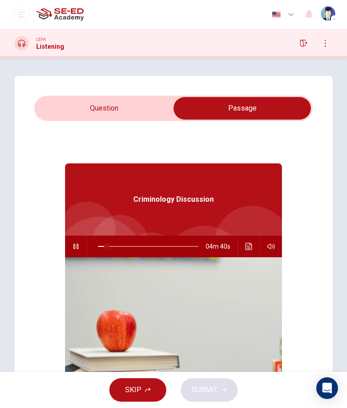
click at [249, 252] on button "Click to see the audio transcription" at bounding box center [248, 247] width 14 height 22
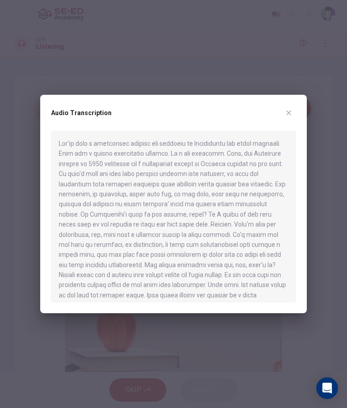
click at [30, 51] on div at bounding box center [173, 204] width 347 height 408
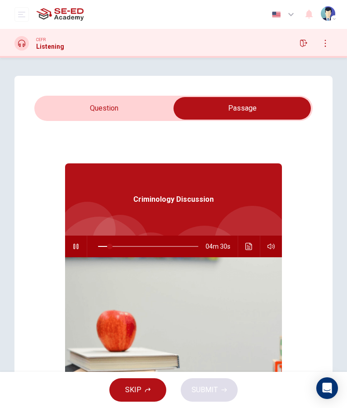
type input "12"
click at [65, 109] on input "checkbox" at bounding box center [241, 108] width 417 height 23
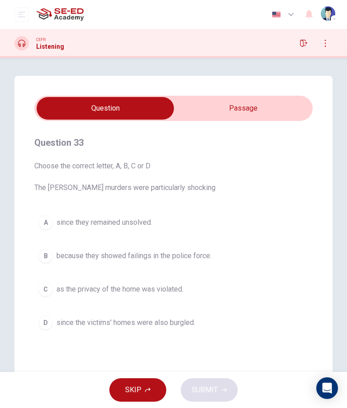
click at [168, 299] on button "C as the privacy of the home was violated." at bounding box center [173, 289] width 278 height 23
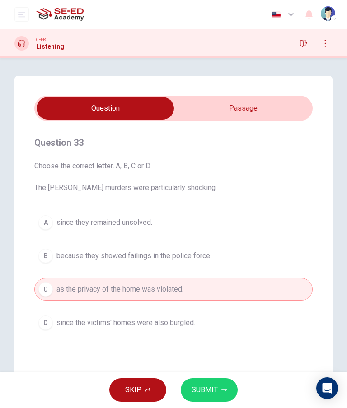
click at [202, 400] on button "SUBMIT" at bounding box center [209, 389] width 57 height 23
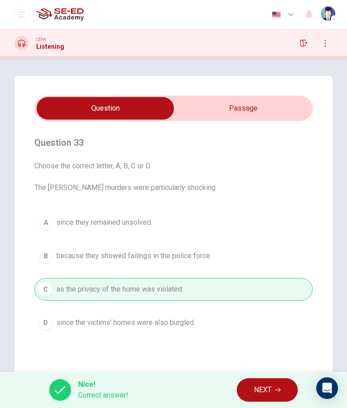
click at [267, 392] on span "NEXT" at bounding box center [263, 390] width 18 height 13
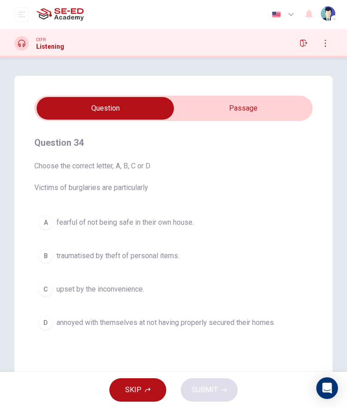
click at [219, 322] on span "annoyed with themselves at not having properly secured their homes." at bounding box center [165, 322] width 218 height 11
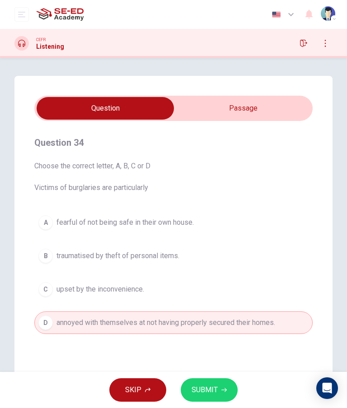
click at [219, 322] on span "annoyed with themselves at not having properly secured their homes." at bounding box center [165, 322] width 218 height 11
click at [217, 382] on button "SUBMIT" at bounding box center [209, 389] width 57 height 23
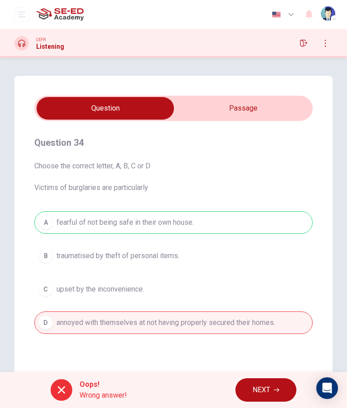
click at [262, 394] on span "NEXT" at bounding box center [261, 390] width 18 height 13
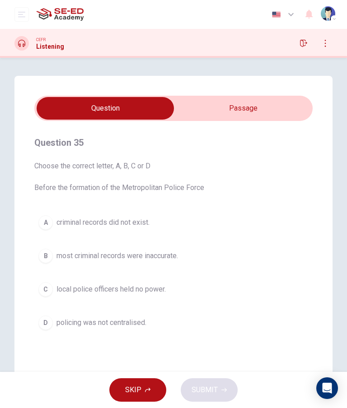
click at [181, 262] on button "B most criminal records were inaccurate." at bounding box center [173, 256] width 278 height 23
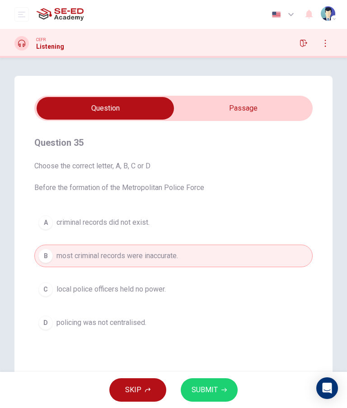
click at [157, 329] on button "D policing was not centralised." at bounding box center [173, 322] width 278 height 23
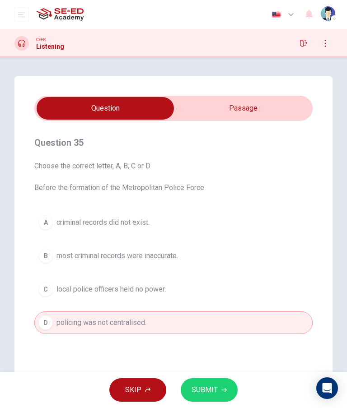
click at [209, 391] on span "SUBMIT" at bounding box center [204, 390] width 26 height 13
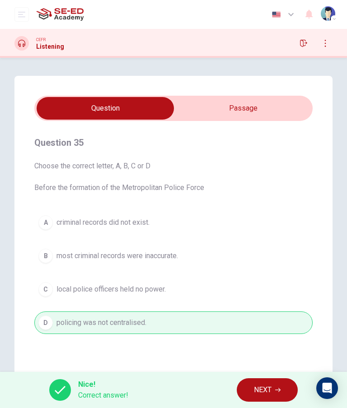
click at [264, 391] on span "NEXT" at bounding box center [263, 390] width 18 height 13
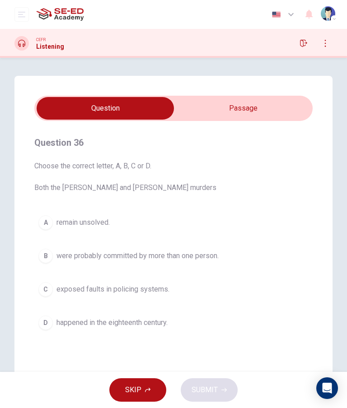
click at [212, 261] on button "B were probably committed by more than one person." at bounding box center [173, 256] width 278 height 23
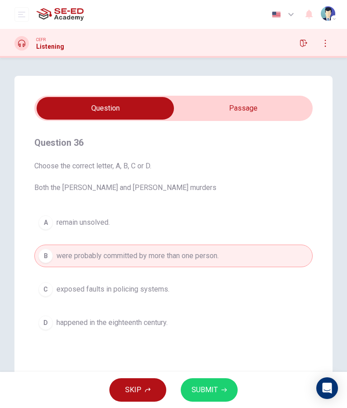
click at [216, 390] on span "SUBMIT" at bounding box center [204, 390] width 26 height 13
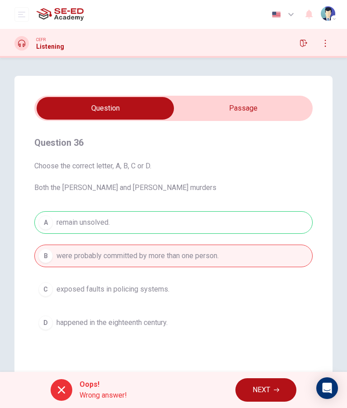
click at [264, 391] on span "NEXT" at bounding box center [261, 390] width 18 height 13
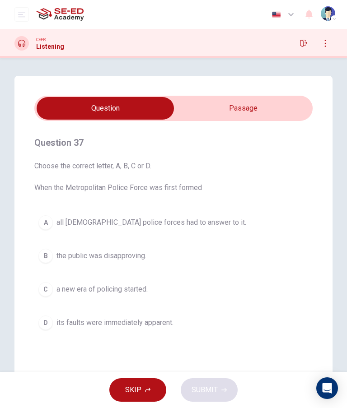
click at [344, 390] on div "SKIP SUBMIT" at bounding box center [173, 390] width 347 height 36
click at [134, 255] on span "the public was disapproving." at bounding box center [101, 255] width 90 height 11
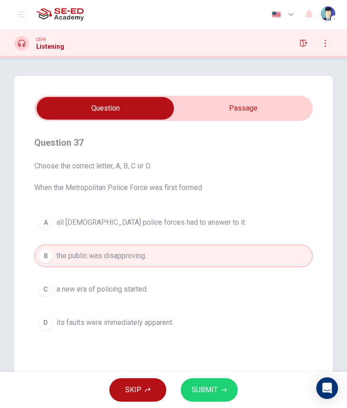
click at [210, 390] on span "SUBMIT" at bounding box center [204, 390] width 26 height 13
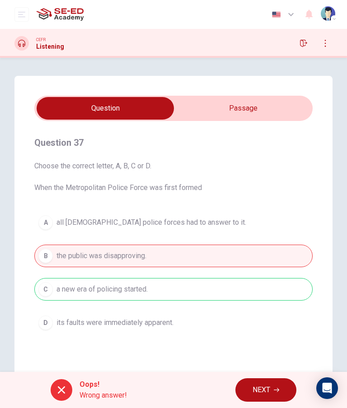
click at [261, 389] on span "NEXT" at bounding box center [261, 390] width 18 height 13
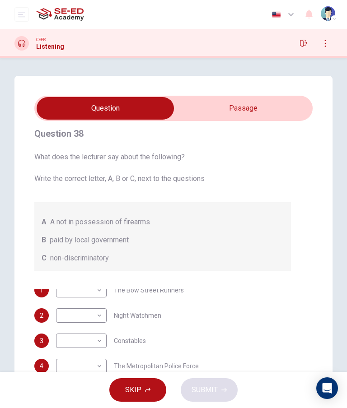
scroll to position [9, 0]
click at [265, 108] on input "checkbox" at bounding box center [105, 108] width 417 height 23
checkbox input "true"
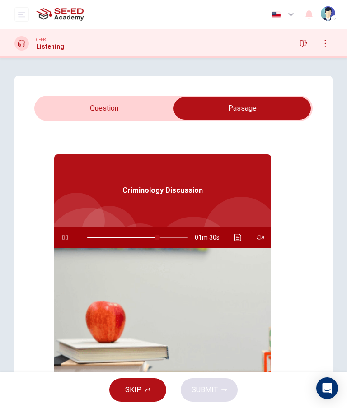
type input "70"
click at [119, 111] on input "checkbox" at bounding box center [241, 108] width 417 height 23
checkbox input "false"
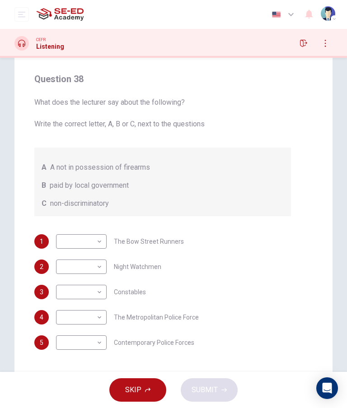
scroll to position [0, 0]
click at [92, 245] on body "This site uses cookies, as explained in our Privacy Policy . If you agree to th…" at bounding box center [173, 204] width 347 height 408
click at [88, 271] on li "B" at bounding box center [81, 270] width 51 height 14
type input "B"
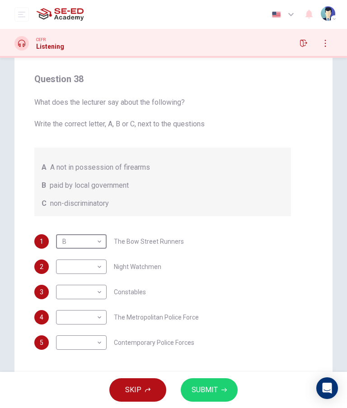
click at [91, 315] on body "This site uses cookies, as explained in our Privacy Policy . If you agree to th…" at bounding box center [173, 204] width 347 height 408
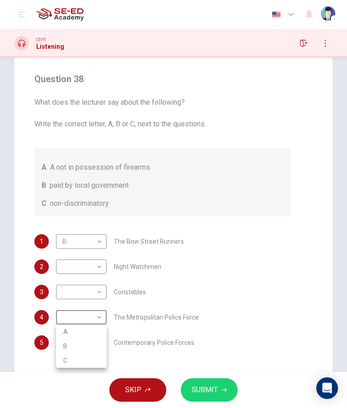
click at [92, 363] on li "C" at bounding box center [81, 360] width 51 height 14
type input "C"
click at [84, 347] on body "This site uses cookies, as explained in our Privacy Policy . If you agree to th…" at bounding box center [173, 204] width 347 height 408
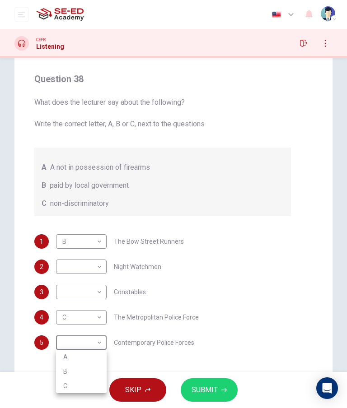
click at [88, 390] on li "C" at bounding box center [81, 386] width 51 height 14
type input "C"
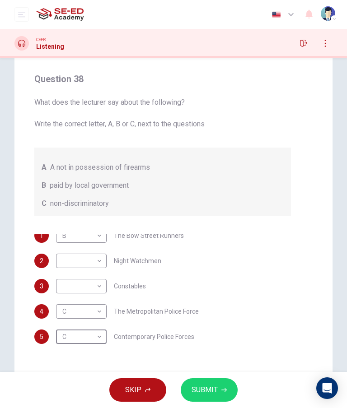
scroll to position [5, 0]
click at [102, 262] on body "This site uses cookies, as explained in our Privacy Policy . If you agree to th…" at bounding box center [173, 204] width 347 height 408
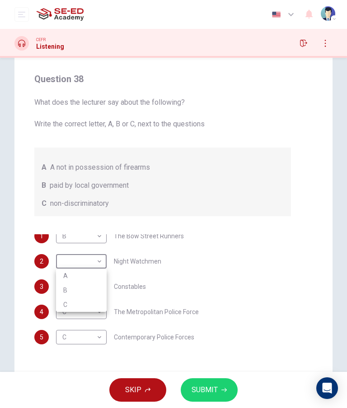
click at [89, 276] on li "A" at bounding box center [81, 276] width 51 height 14
type input "A"
click at [102, 290] on body "This site uses cookies, as explained in our Privacy Policy . If you agree to th…" at bounding box center [173, 204] width 347 height 408
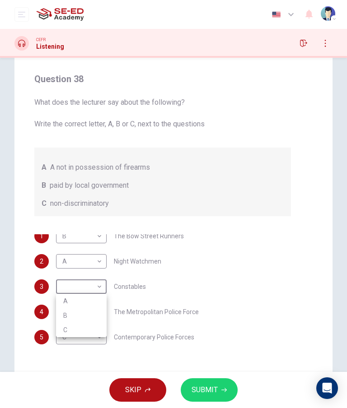
click at [93, 301] on li "A" at bounding box center [81, 301] width 51 height 14
type input "A"
click at [207, 396] on span "SUBMIT" at bounding box center [204, 390] width 26 height 13
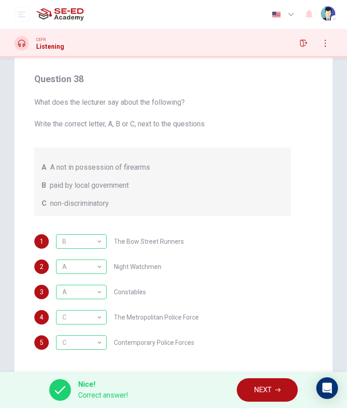
scroll to position [0, 0]
click at [268, 394] on span "NEXT" at bounding box center [263, 390] width 18 height 13
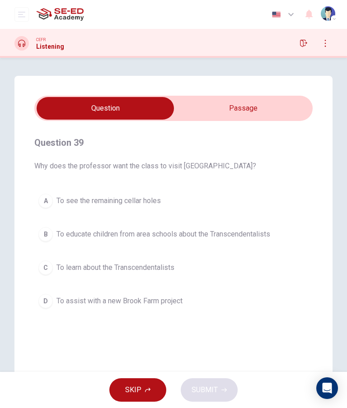
click at [327, 45] on icon "button" at bounding box center [324, 43] width 7 height 7
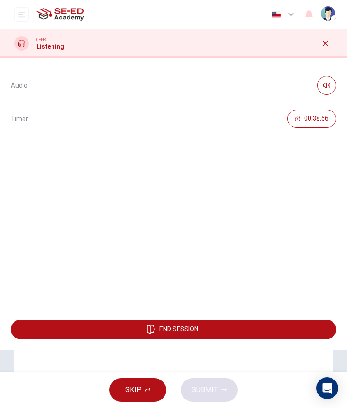
click at [325, 43] on icon "button" at bounding box center [325, 43] width 5 height 5
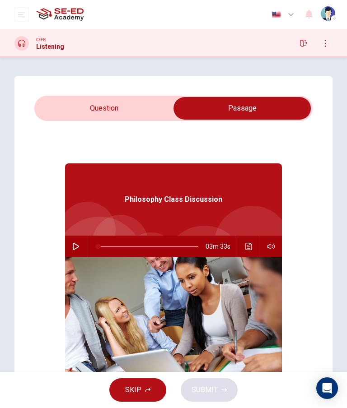
checkbox input "false"
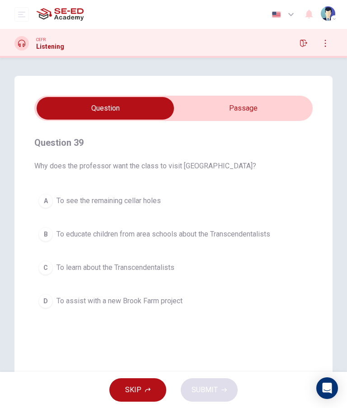
click at [136, 388] on span "SKIP" at bounding box center [133, 390] width 16 height 13
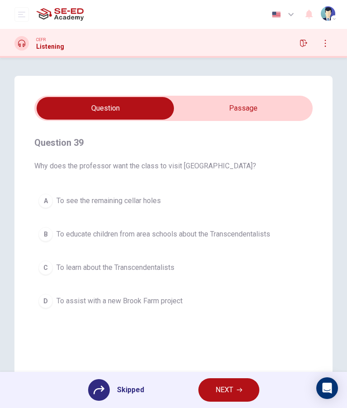
click at [231, 400] on button "NEXT" at bounding box center [228, 389] width 61 height 23
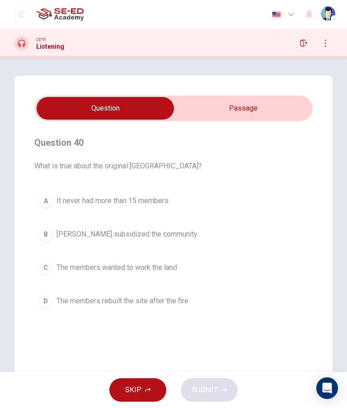
click at [139, 389] on span "SKIP" at bounding box center [133, 390] width 16 height 13
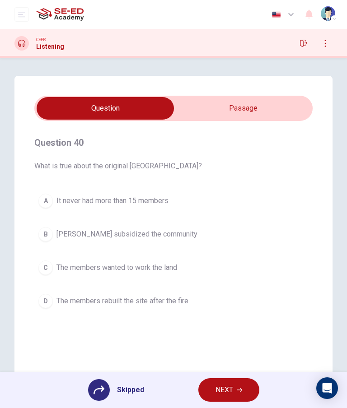
click at [94, 391] on icon at bounding box center [98, 390] width 11 height 9
click at [97, 397] on div at bounding box center [99, 390] width 22 height 22
click at [108, 385] on div at bounding box center [99, 390] width 22 height 22
click at [107, 385] on div at bounding box center [99, 390] width 22 height 22
click at [103, 388] on icon at bounding box center [98, 390] width 11 height 9
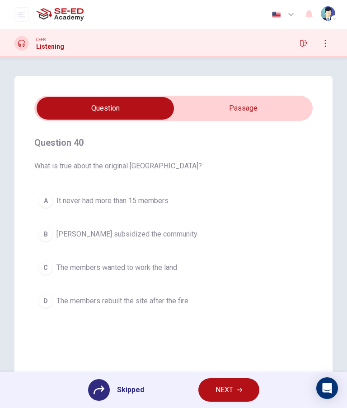
click at [104, 390] on div at bounding box center [99, 390] width 22 height 22
click at [100, 397] on div at bounding box center [99, 390] width 22 height 22
click at [99, 397] on div at bounding box center [99, 390] width 22 height 22
click at [97, 394] on icon at bounding box center [98, 389] width 11 height 11
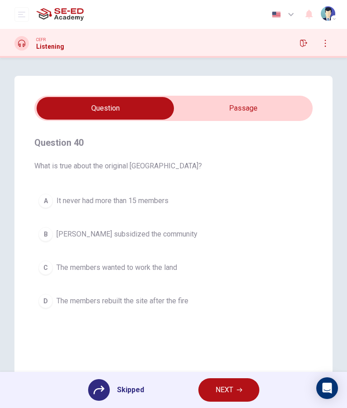
click at [97, 394] on icon at bounding box center [98, 389] width 11 height 11
click at [323, 44] on icon "button" at bounding box center [324, 43] width 7 height 7
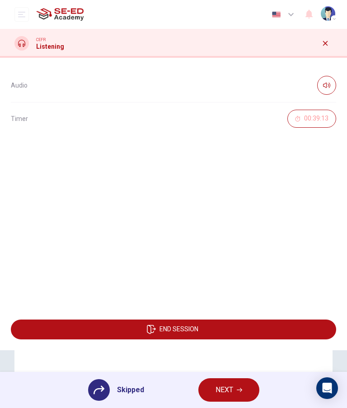
click at [321, 46] on icon "button" at bounding box center [324, 43] width 7 height 7
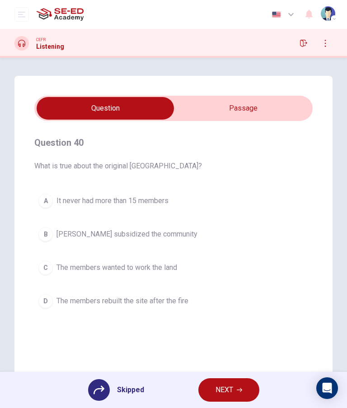
click at [305, 46] on icon "button" at bounding box center [303, 43] width 7 height 7
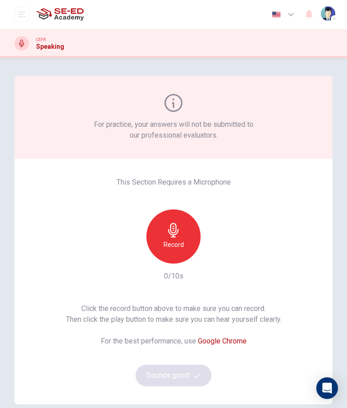
click at [172, 249] on h6 "Record" at bounding box center [173, 244] width 20 height 11
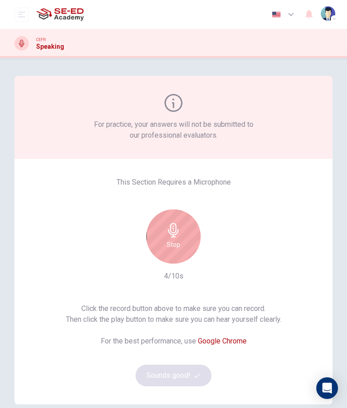
click at [178, 236] on icon "button" at bounding box center [173, 230] width 14 height 14
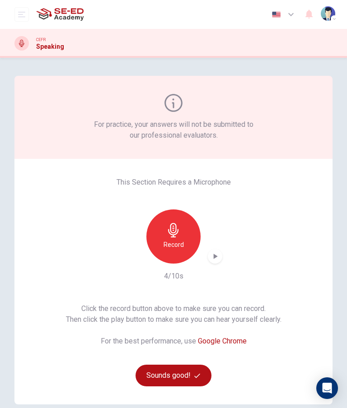
click at [176, 381] on button "Sounds good!" at bounding box center [173, 376] width 76 height 22
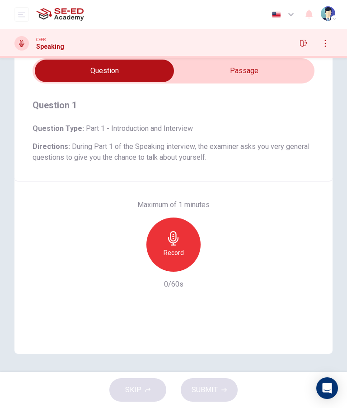
scroll to position [36, 0]
click at [262, 75] on input "checkbox" at bounding box center [104, 71] width 422 height 23
checkbox input "true"
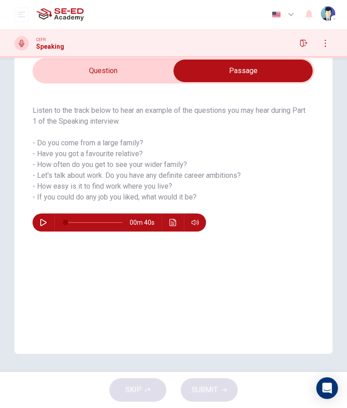
click at [47, 222] on button "button" at bounding box center [43, 222] width 14 height 18
click at [174, 225] on icon "Click to see the audio transcription" at bounding box center [172, 222] width 7 height 7
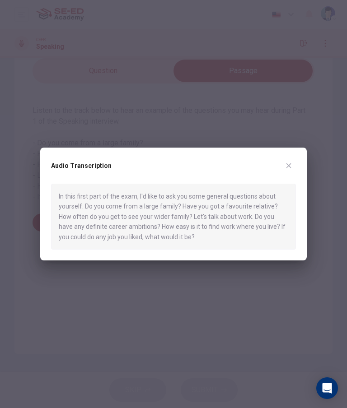
click at [286, 170] on button "button" at bounding box center [288, 165] width 14 height 14
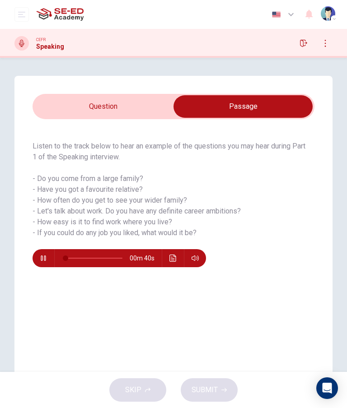
scroll to position [0, 0]
click at [45, 258] on icon "button" at bounding box center [43, 258] width 7 height 7
click at [45, 259] on icon "button" at bounding box center [43, 258] width 6 height 7
type input "89"
click at [94, 112] on input "checkbox" at bounding box center [243, 106] width 422 height 23
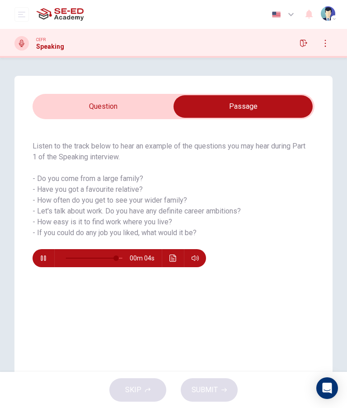
checkbox input "false"
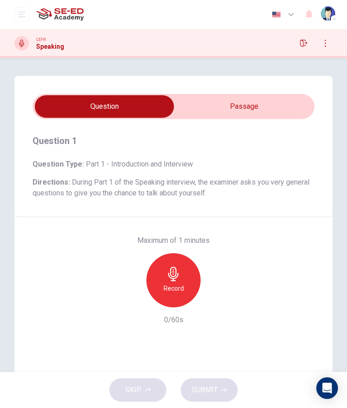
click at [167, 283] on h6 "Record" at bounding box center [173, 288] width 20 height 11
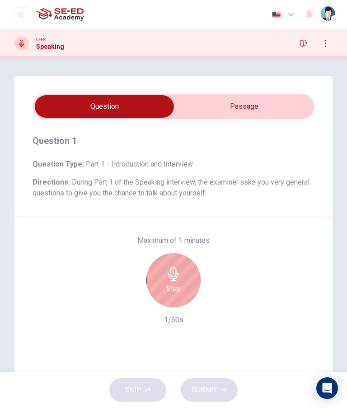
click at [176, 281] on div "Stop" at bounding box center [173, 280] width 54 height 54
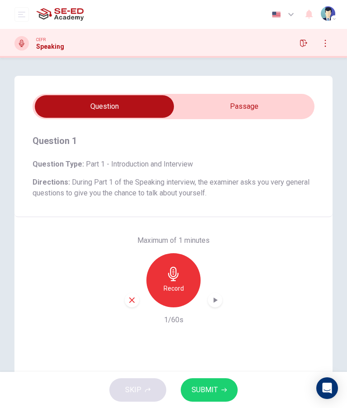
click at [130, 302] on icon "button" at bounding box center [131, 299] width 5 height 5
click at [170, 276] on icon "button" at bounding box center [173, 274] width 14 height 14
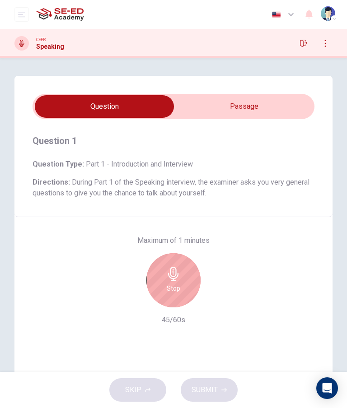
click at [173, 278] on icon "button" at bounding box center [173, 274] width 10 height 14
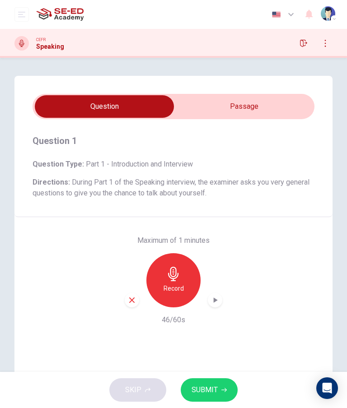
click at [210, 390] on span "SUBMIT" at bounding box center [204, 390] width 26 height 13
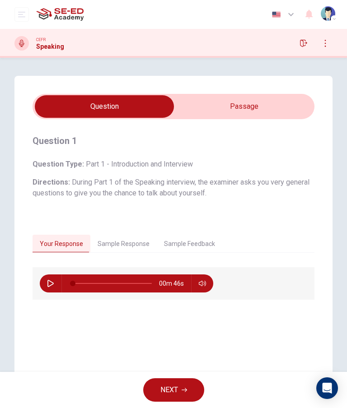
click at [49, 282] on icon "button" at bounding box center [50, 283] width 7 height 7
type input "17"
click at [128, 244] on button "Sample Response" at bounding box center [123, 244] width 66 height 19
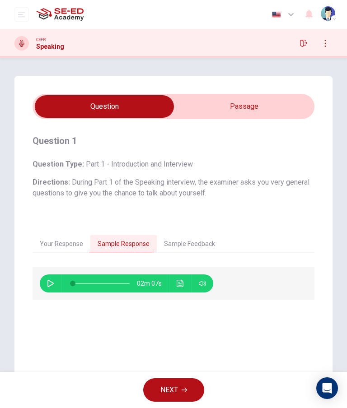
click at [128, 244] on button "Sample Response" at bounding box center [123, 244] width 66 height 19
click at [52, 283] on icon "button" at bounding box center [50, 283] width 6 height 7
click at [183, 277] on button "Click to see the audio transcription" at bounding box center [180, 283] width 14 height 18
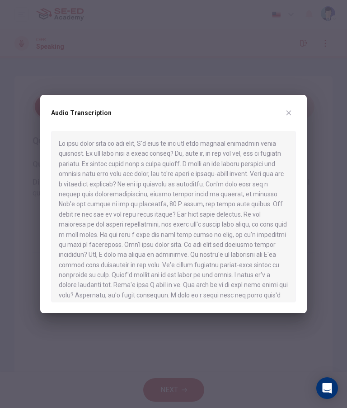
click at [292, 119] on button "button" at bounding box center [288, 113] width 14 height 14
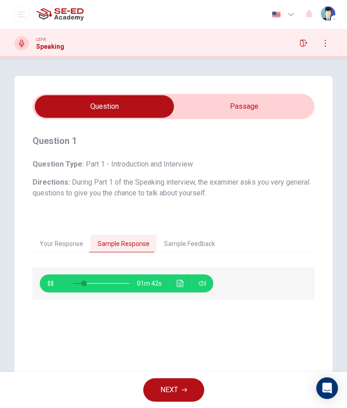
click at [199, 244] on button "Sample Feedback" at bounding box center [189, 244] width 65 height 19
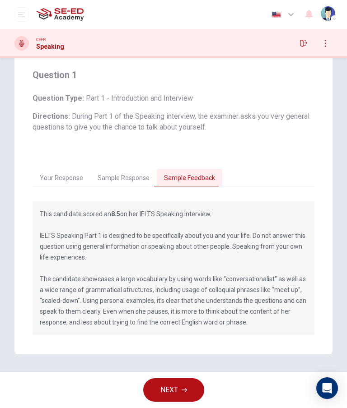
scroll to position [66, 0]
click at [132, 198] on div "This candidate scored an 8.5 on her IELTS Speaking interview. IELTS Speaking Pa…" at bounding box center [173, 265] width 282 height 142
click at [131, 178] on button "Sample Response" at bounding box center [123, 178] width 66 height 19
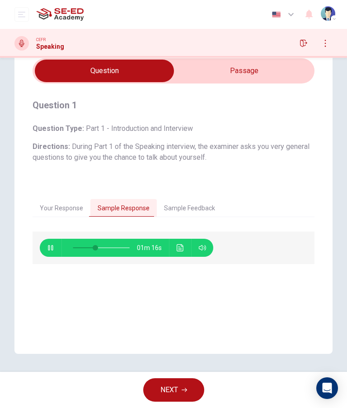
scroll to position [36, 0]
click at [185, 245] on button "Click to see the audio transcription" at bounding box center [180, 248] width 14 height 18
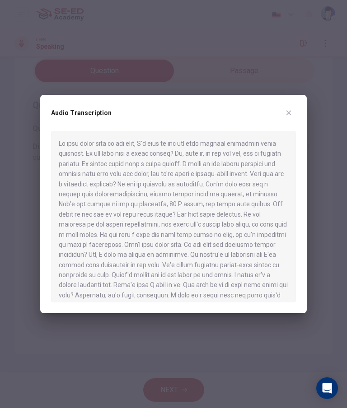
scroll to position [0, 0]
click at [291, 114] on icon "button" at bounding box center [288, 112] width 7 height 7
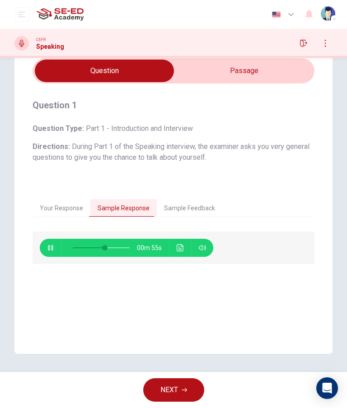
type input "57"
click at [182, 390] on icon "button" at bounding box center [183, 389] width 5 height 5
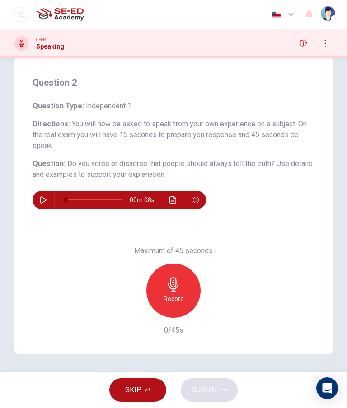
scroll to position [19, 0]
click at [303, 41] on icon "button" at bounding box center [303, 43] width 7 height 7
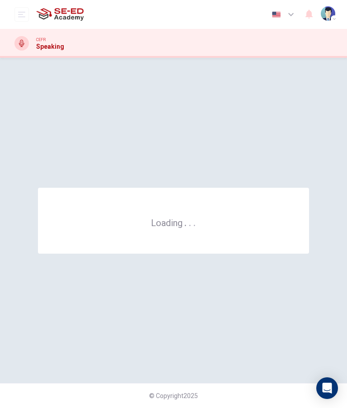
scroll to position [0, 0]
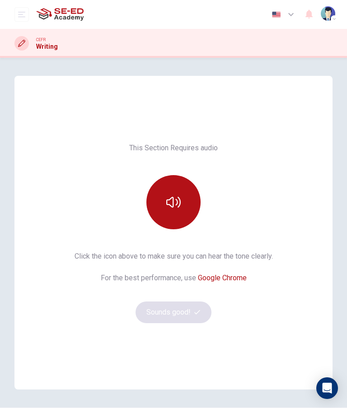
click at [184, 196] on button "button" at bounding box center [173, 202] width 54 height 54
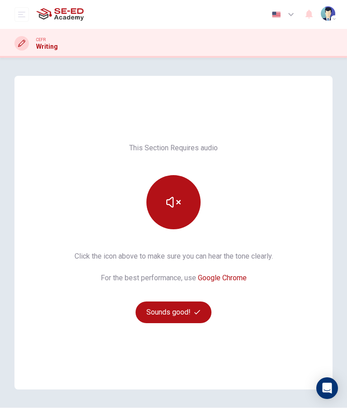
click at [187, 311] on button "Sounds good!" at bounding box center [173, 312] width 76 height 22
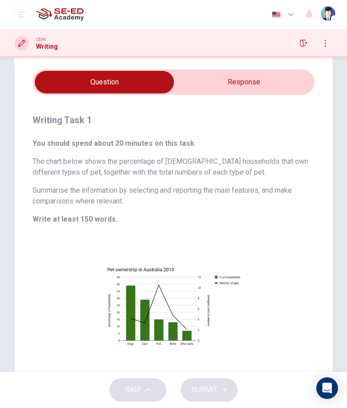
scroll to position [21, 0]
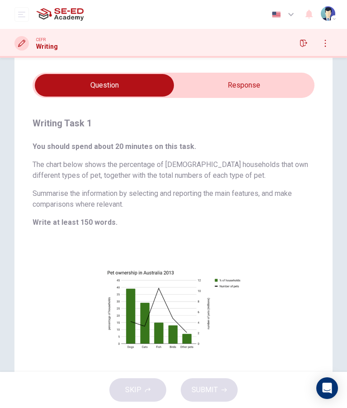
click at [251, 89] on input "checkbox" at bounding box center [104, 85] width 422 height 23
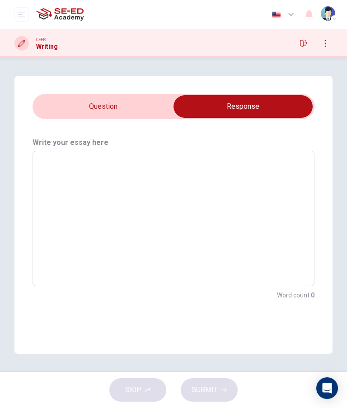
click at [99, 116] on input "checkbox" at bounding box center [243, 106] width 422 height 23
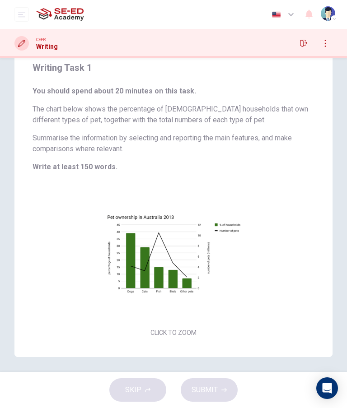
scroll to position [79, 0]
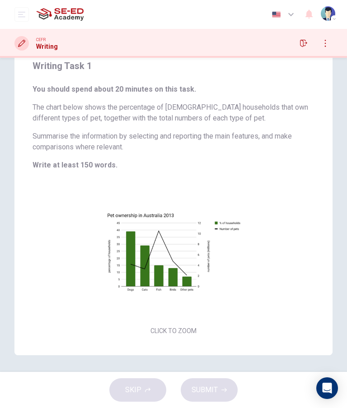
click at [185, 257] on button "Click to Zoom" at bounding box center [173, 260] width 79 height 22
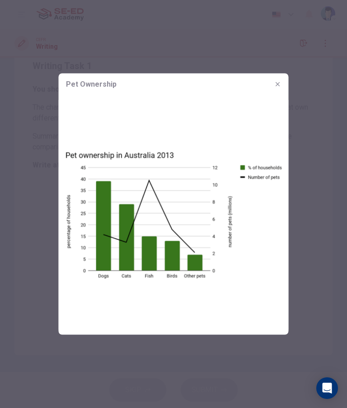
click at [278, 86] on icon "button" at bounding box center [277, 84] width 7 height 7
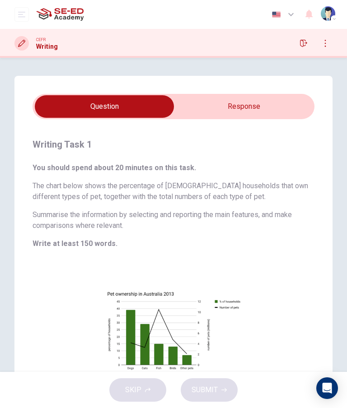
scroll to position [1, 0]
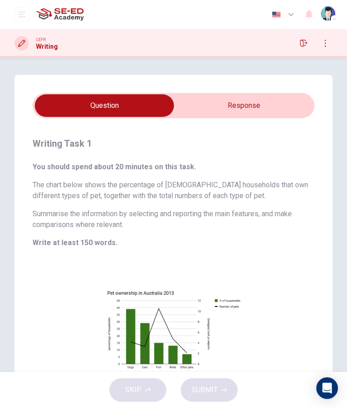
click at [259, 107] on input "checkbox" at bounding box center [104, 105] width 422 height 23
checkbox input "true"
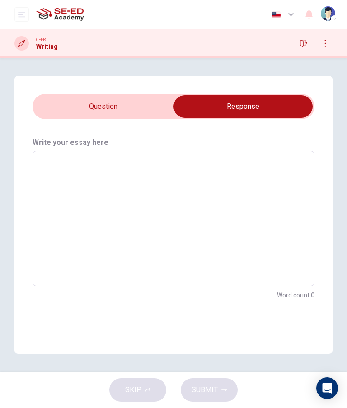
scroll to position [0, 0]
type textarea ","
type textarea "x"
click at [239, 174] on textarea "," at bounding box center [173, 218] width 269 height 120
type textarea ",i"
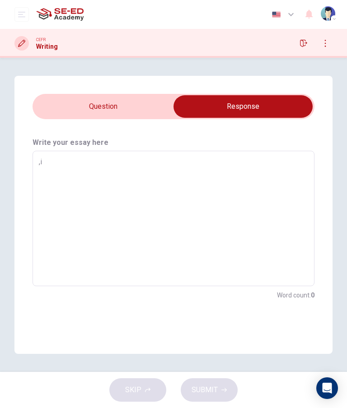
type textarea "x"
type textarea ","
type textarea "x"
type textarea "I"
type textarea "x"
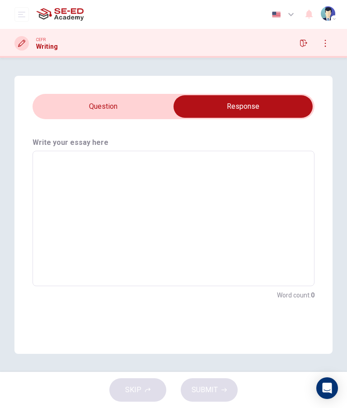
type textarea "T"
type textarea "x"
type textarea "Th"
type textarea "x"
type textarea "The"
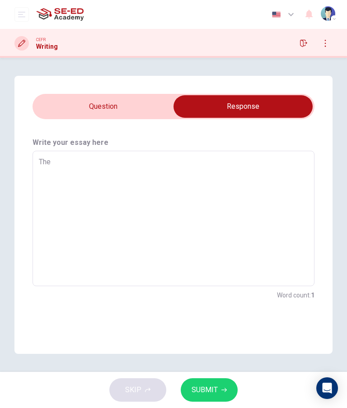
type textarea "x"
type textarea "The"
type textarea "x"
type textarea "The s"
type textarea "x"
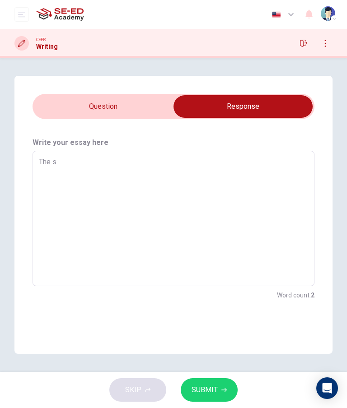
type textarea "The se"
type textarea "x"
type textarea "The s"
type textarea "x"
type textarea "The su"
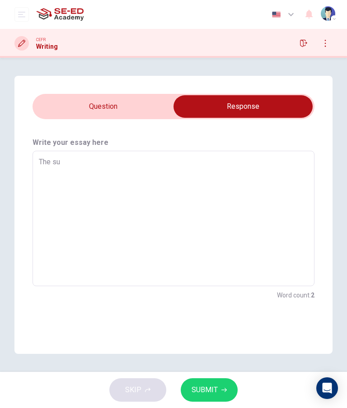
type textarea "x"
type textarea "The sum"
type textarea "x"
type textarea "The summ"
type textarea "x"
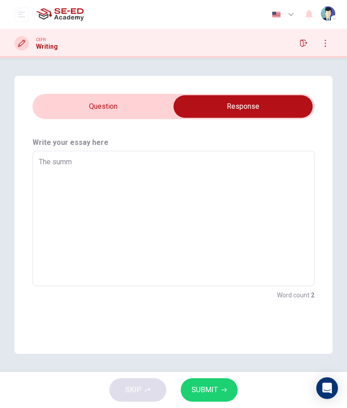
type textarea "The summa"
type textarea "x"
click at [125, 107] on input "checkbox" at bounding box center [243, 106] width 422 height 23
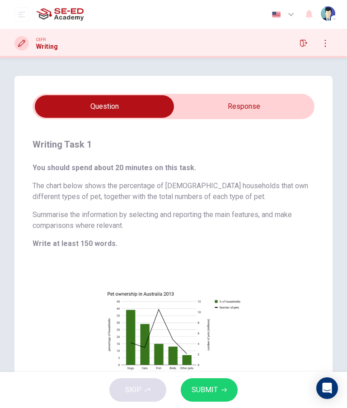
click at [264, 97] on input "checkbox" at bounding box center [104, 106] width 422 height 23
checkbox input "true"
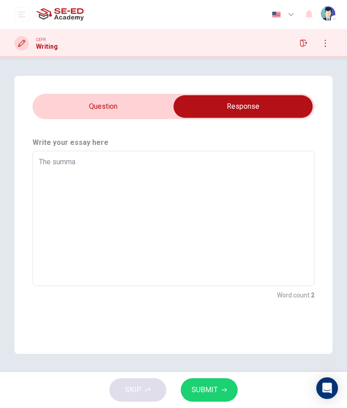
click at [218, 158] on textarea "The summa" at bounding box center [173, 218] width 269 height 120
type textarea "x"
type textarea "The summat"
type textarea "x"
type textarea "The summati"
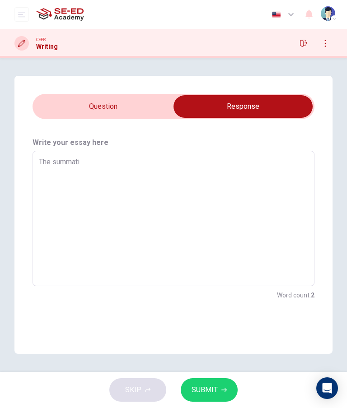
type textarea "x"
type textarea "The summat"
type textarea "x"
type textarea "The summa"
type textarea "x"
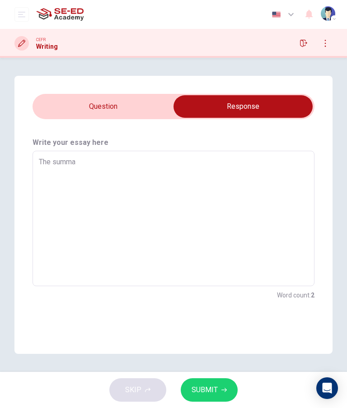
type textarea "The summar"
type textarea "x"
type textarea "The summary"
type textarea "x"
type textarea "The summary"
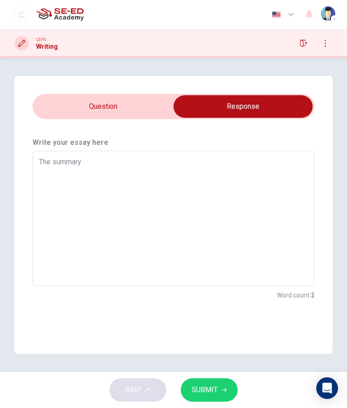
type textarea "x"
type textarea "The summary o"
type textarea "x"
type textarea "The summary of"
type textarea "x"
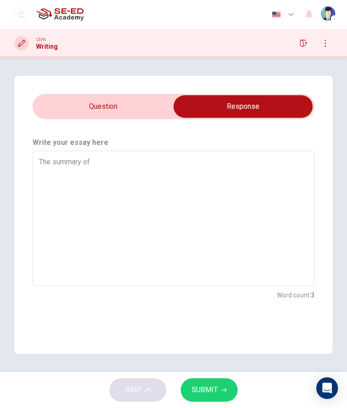
click at [133, 105] on input "checkbox" at bounding box center [243, 106] width 422 height 23
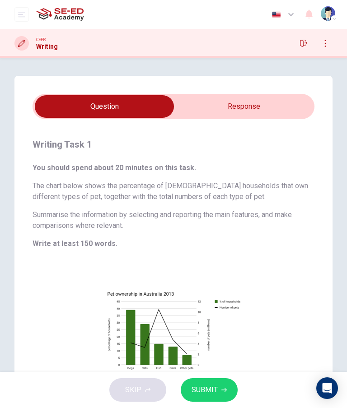
click at [256, 110] on input "checkbox" at bounding box center [104, 106] width 422 height 23
checkbox input "true"
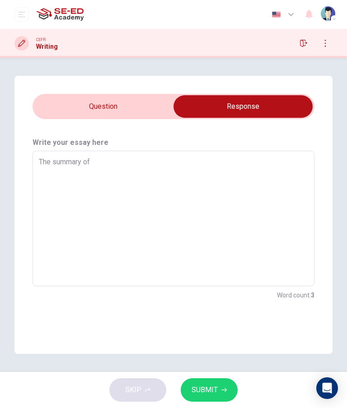
click at [218, 162] on textarea "The summary of" at bounding box center [173, 218] width 269 height 120
type textarea "x"
type textarea "The summary of"
type textarea "x"
type textarea "The summary of t"
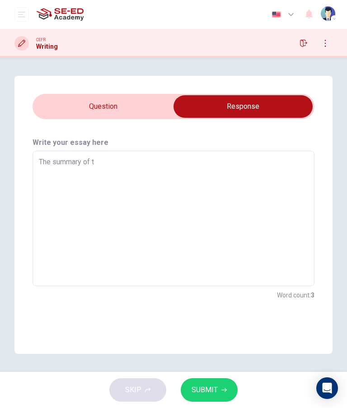
type textarea "x"
type textarea "The summary of th"
type textarea "x"
type textarea "The summary of the"
type textarea "x"
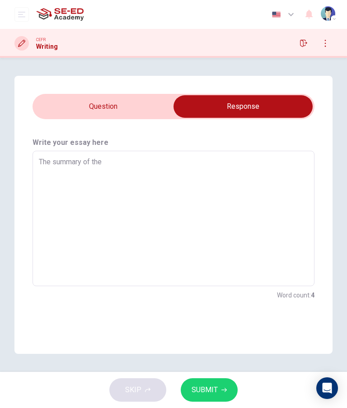
type textarea "The summary of the"
type textarea "x"
type textarea "The summary of the c"
type textarea "x"
type textarea "The summary of the ch"
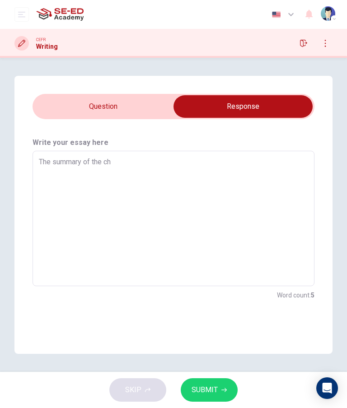
type textarea "x"
type textarea "The summary of the cha"
type textarea "x"
type textarea "The summary of the char"
type textarea "x"
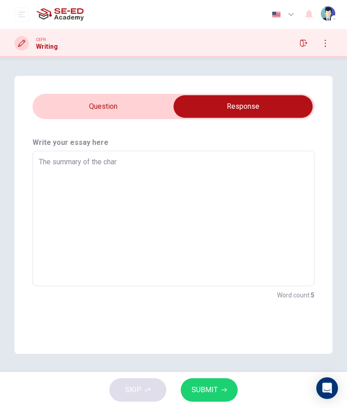
type textarea "The summary of the chart"
type textarea "x"
click at [129, 102] on input "checkbox" at bounding box center [243, 106] width 422 height 23
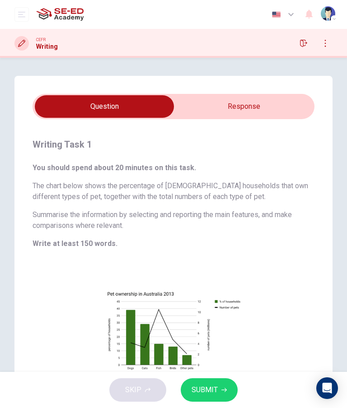
click at [247, 114] on input "checkbox" at bounding box center [104, 106] width 422 height 23
checkbox input "true"
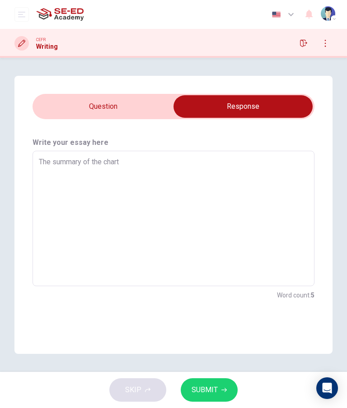
click at [234, 174] on textarea "The summary of the chart" at bounding box center [173, 218] width 269 height 120
type textarea "x"
type textarea "The summary of the chart"
type textarea "x"
type textarea "The summary of the chart"
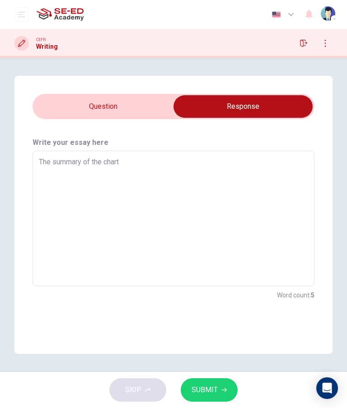
type textarea "x"
type textarea "The summary of the chart,"
type textarea "x"
type textarea "The summary of the chart,"
type textarea "x"
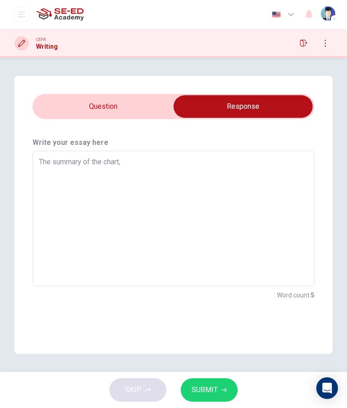
type textarea "The summary of the chart,"
click at [119, 124] on div "Write your essay here The summary of the chart, x ​ Word count : 5" at bounding box center [173, 218] width 318 height 199
type textarea "x"
click at [115, 100] on input "checkbox" at bounding box center [243, 106] width 422 height 23
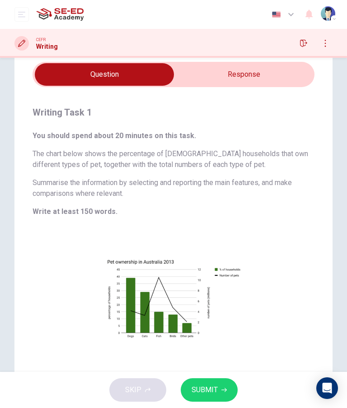
scroll to position [32, 0]
click at [272, 77] on input "checkbox" at bounding box center [104, 74] width 422 height 23
checkbox input "true"
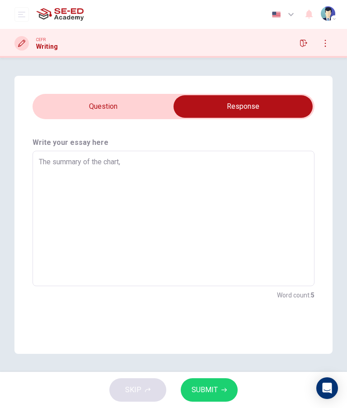
scroll to position [0, 0]
click at [220, 163] on textarea "The summary of the chart," at bounding box center [173, 218] width 269 height 120
type textarea "x"
click at [125, 107] on input "checkbox" at bounding box center [243, 106] width 422 height 23
checkbox input "false"
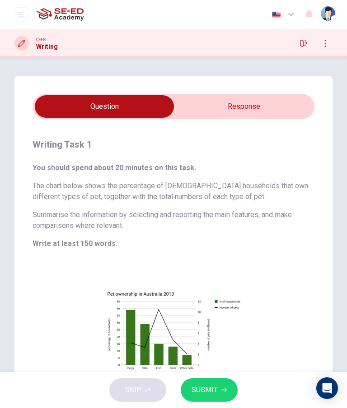
click at [221, 389] on icon "button" at bounding box center [223, 389] width 5 height 5
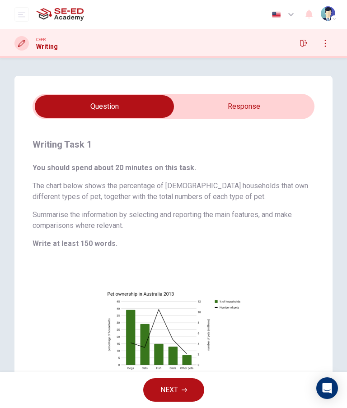
click at [175, 388] on span "NEXT" at bounding box center [169, 390] width 18 height 13
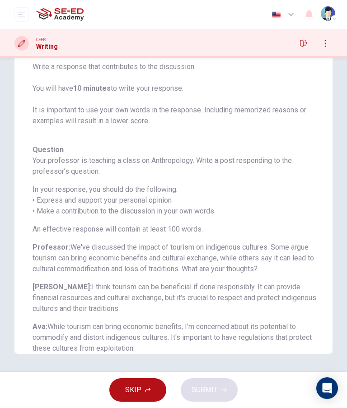
scroll to position [131, 0]
click at [135, 375] on div "SKIP SUBMIT" at bounding box center [173, 390] width 347 height 36
click at [134, 386] on span "SKIP" at bounding box center [133, 390] width 16 height 13
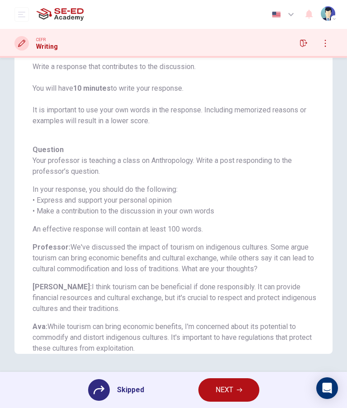
click at [221, 394] on span "NEXT" at bounding box center [224, 390] width 18 height 13
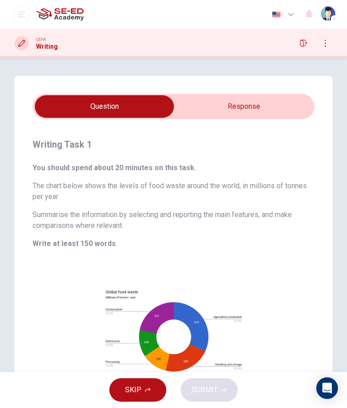
click at [135, 382] on button "SKIP" at bounding box center [137, 389] width 57 height 23
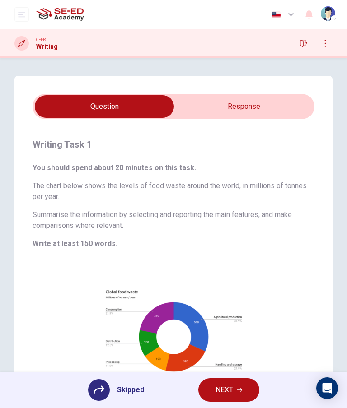
click at [303, 44] on icon "button" at bounding box center [303, 43] width 7 height 7
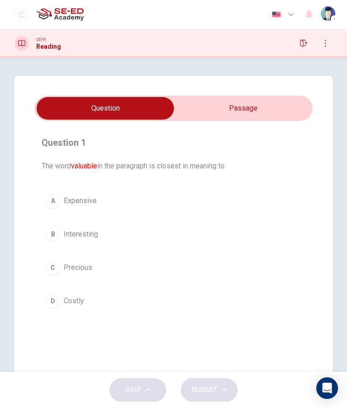
click at [274, 110] on input "checkbox" at bounding box center [105, 108] width 417 height 23
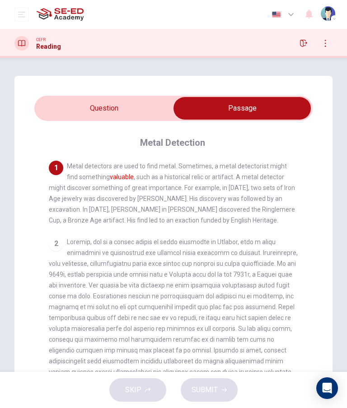
click at [129, 113] on input "checkbox" at bounding box center [241, 108] width 417 height 23
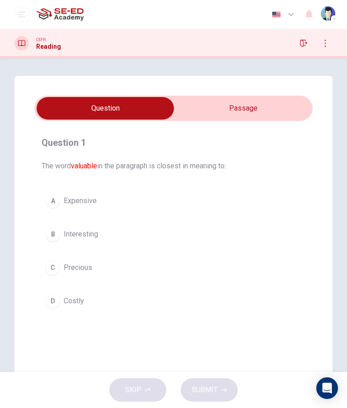
click at [85, 202] on span "Expensive" at bounding box center [80, 200] width 33 height 11
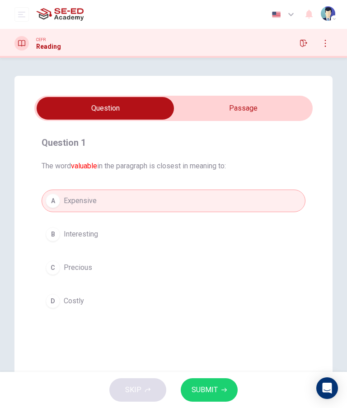
click at [201, 389] on span "SUBMIT" at bounding box center [204, 390] width 26 height 13
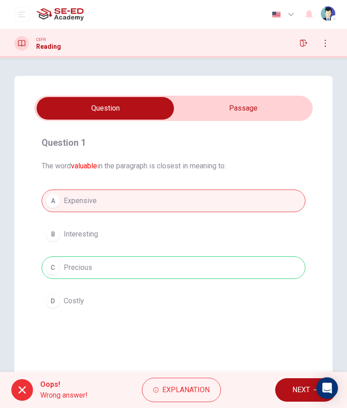
click at [340, 394] on div "Oops! Wrong answer! Explanation NEXT" at bounding box center [173, 390] width 347 height 36
click at [296, 400] on button "NEXT" at bounding box center [305, 389] width 61 height 23
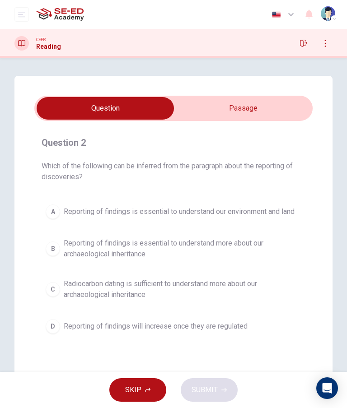
click at [273, 109] on input "checkbox" at bounding box center [105, 108] width 417 height 23
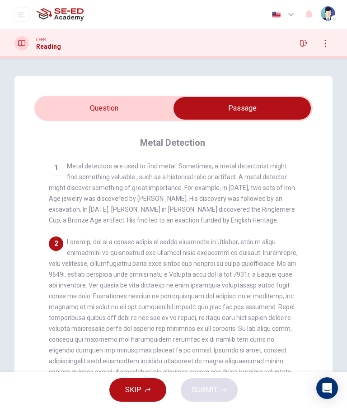
click at [148, 110] on input "checkbox" at bounding box center [241, 108] width 417 height 23
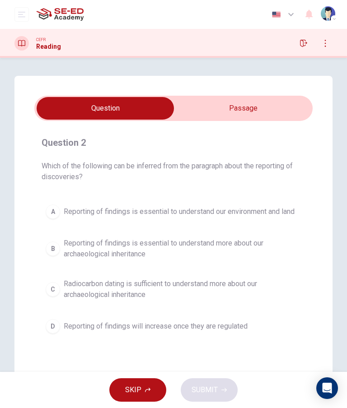
click at [268, 108] on input "checkbox" at bounding box center [105, 108] width 417 height 23
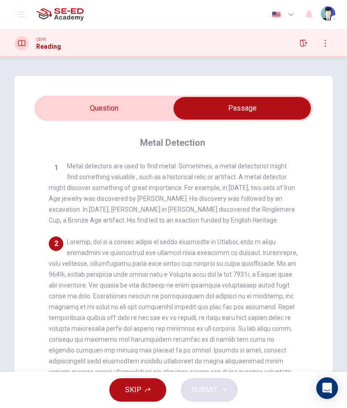
click at [100, 106] on input "checkbox" at bounding box center [241, 108] width 417 height 23
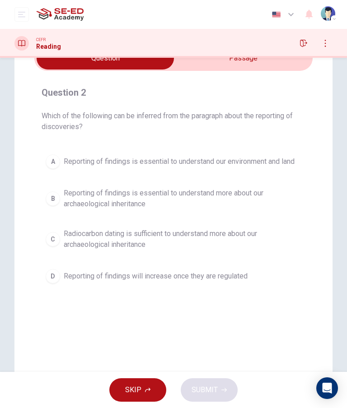
scroll to position [7, 0]
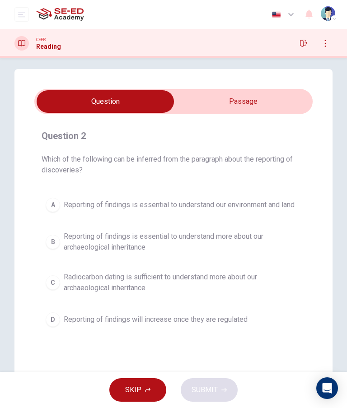
click at [260, 97] on input "checkbox" at bounding box center [105, 101] width 417 height 23
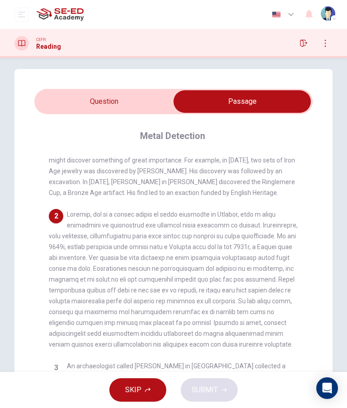
scroll to position [21, 0]
click at [99, 101] on input "checkbox" at bounding box center [241, 101] width 417 height 23
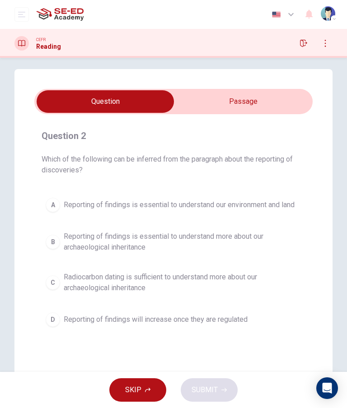
click at [288, 245] on span "Reporting of findings is essential to understand more about our archaeological …" at bounding box center [182, 242] width 237 height 22
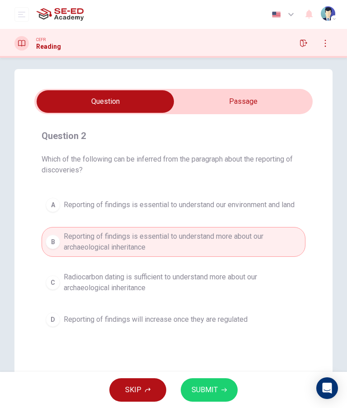
click at [205, 385] on span "SUBMIT" at bounding box center [204, 390] width 26 height 13
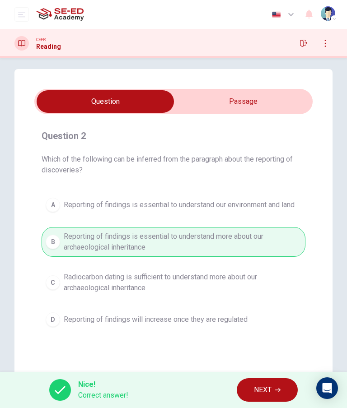
click at [273, 386] on button "NEXT" at bounding box center [266, 389] width 61 height 23
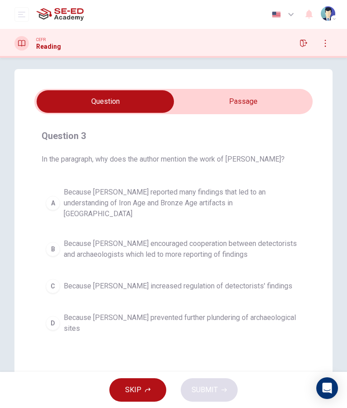
click at [256, 101] on input "checkbox" at bounding box center [105, 101] width 417 height 23
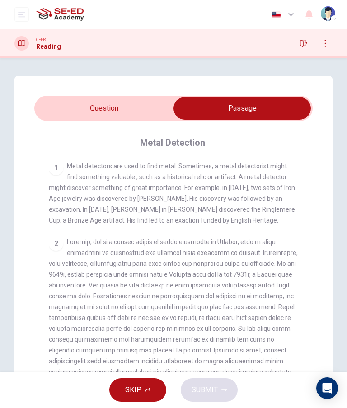
scroll to position [0, 0]
click at [124, 101] on input "checkbox" at bounding box center [241, 108] width 417 height 23
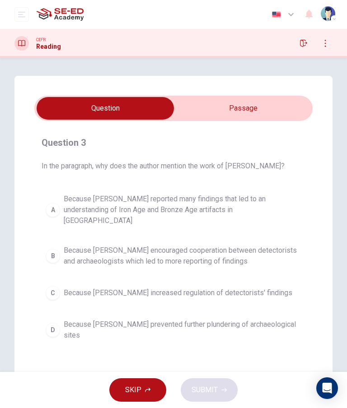
click at [266, 105] on input "checkbox" at bounding box center [105, 108] width 417 height 23
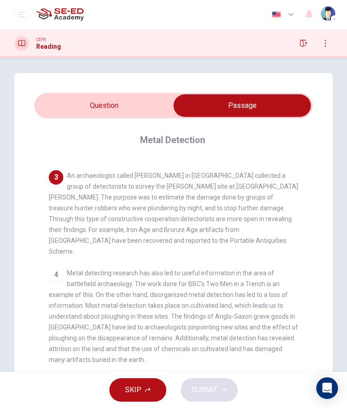
scroll to position [216, 0]
click at [130, 104] on input "checkbox" at bounding box center [241, 105] width 417 height 23
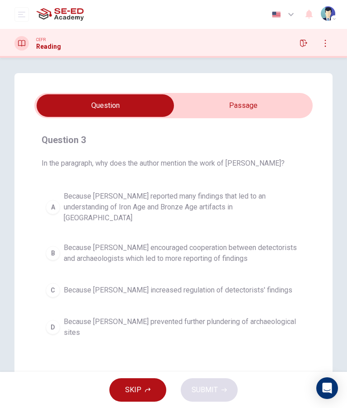
click at [241, 242] on span "Because [PERSON_NAME] encouraged cooperation between detectorists and archaeolo…" at bounding box center [182, 253] width 237 height 22
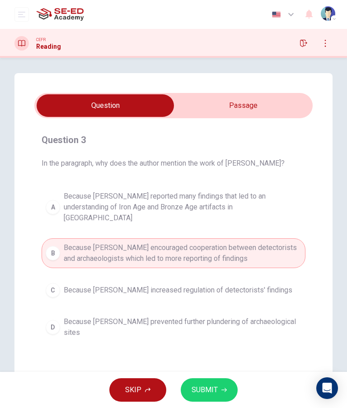
click at [230, 389] on button "SUBMIT" at bounding box center [209, 389] width 57 height 23
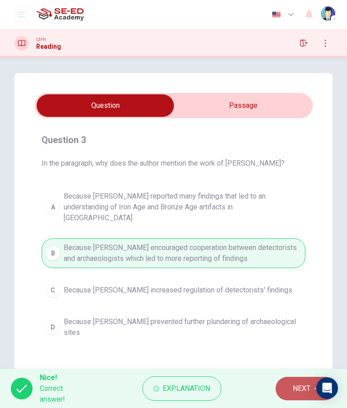
click at [290, 392] on button "NEXT" at bounding box center [305, 388] width 60 height 23
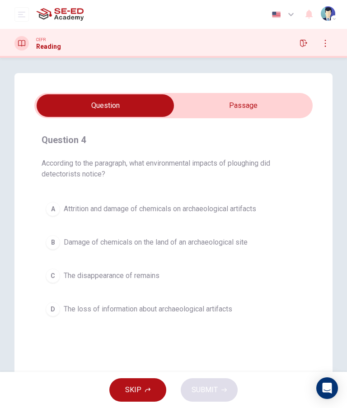
click at [266, 103] on input "checkbox" at bounding box center [105, 105] width 417 height 23
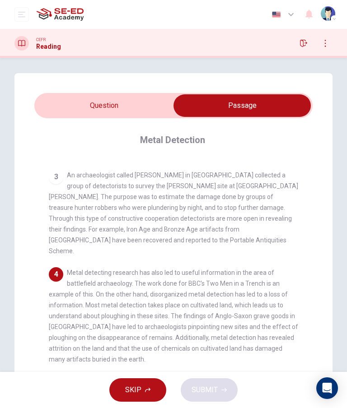
click at [78, 108] on input "checkbox" at bounding box center [241, 105] width 417 height 23
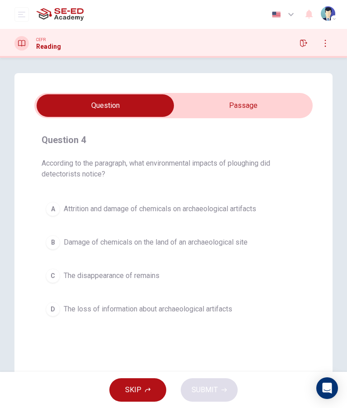
click at [257, 99] on input "checkbox" at bounding box center [105, 105] width 417 height 23
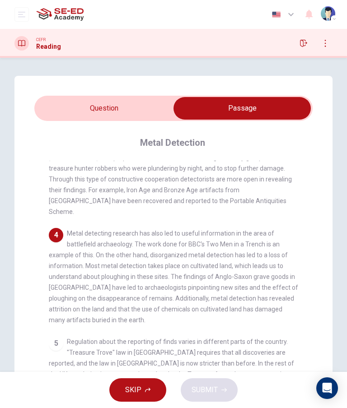
scroll to position [258, 0]
click at [115, 107] on input "checkbox" at bounding box center [241, 108] width 417 height 23
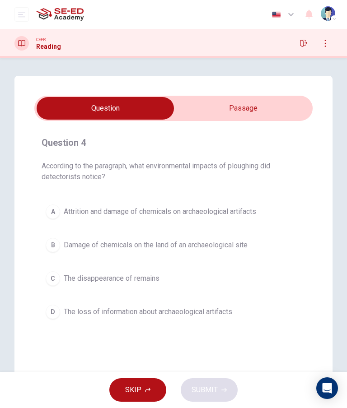
click at [257, 108] on input "checkbox" at bounding box center [105, 108] width 417 height 23
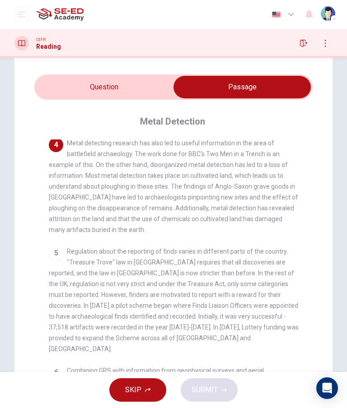
scroll to position [22, 0]
click at [107, 79] on input "checkbox" at bounding box center [241, 86] width 417 height 23
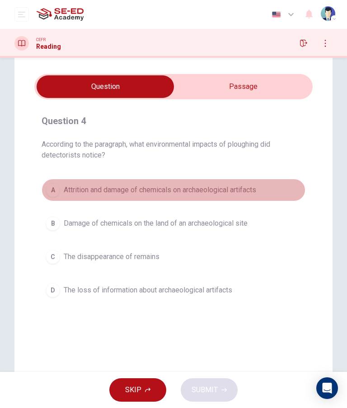
click at [248, 190] on span "Attrition and damage of chemicals on archaeological artifacts" at bounding box center [160, 190] width 192 height 11
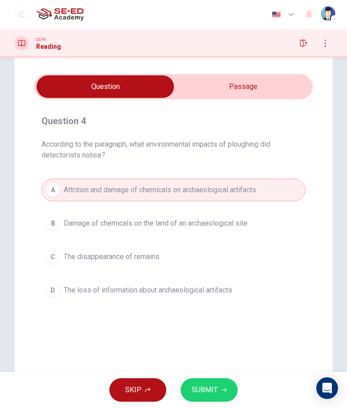
click at [233, 390] on button "SUBMIT" at bounding box center [209, 389] width 57 height 23
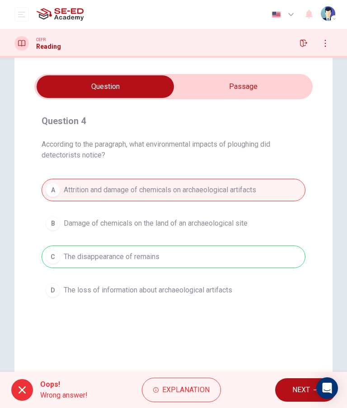
click at [300, 391] on span "NEXT" at bounding box center [301, 390] width 18 height 13
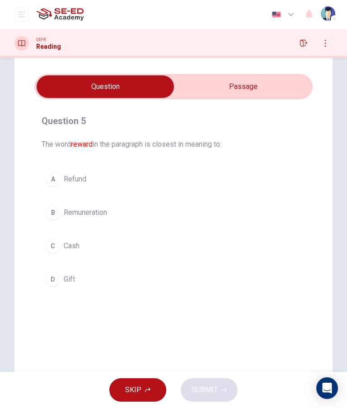
click at [261, 81] on input "checkbox" at bounding box center [105, 86] width 417 height 23
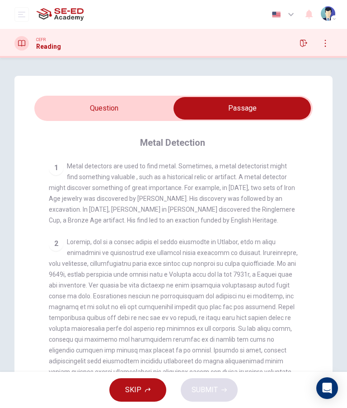
scroll to position [0, 0]
click at [119, 107] on input "checkbox" at bounding box center [241, 108] width 417 height 23
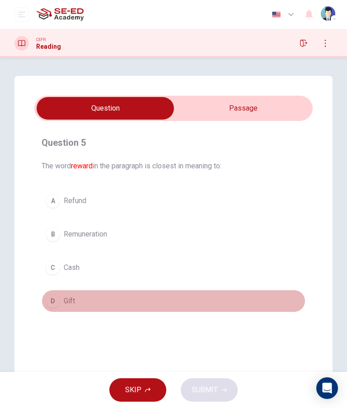
click at [197, 310] on button "D Gift" at bounding box center [174, 301] width 264 height 23
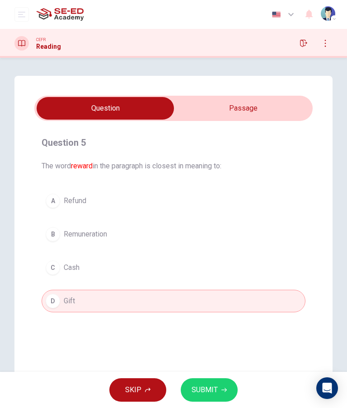
click at [222, 392] on icon "button" at bounding box center [223, 389] width 5 height 5
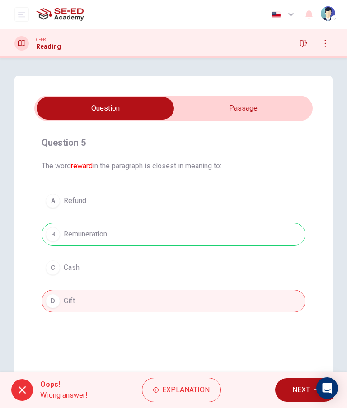
click at [300, 386] on span "NEXT" at bounding box center [301, 390] width 18 height 13
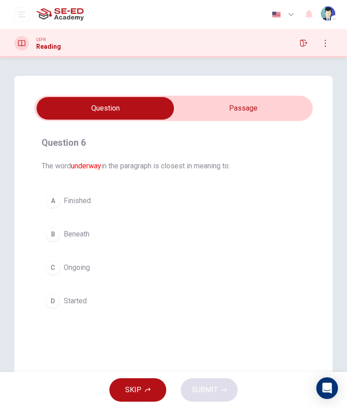
click at [262, 93] on div "Question 6 The word underway in the paragraph is closest in meaning to: A Finis…" at bounding box center [173, 257] width 318 height 363
click at [250, 113] on input "checkbox" at bounding box center [105, 108] width 417 height 23
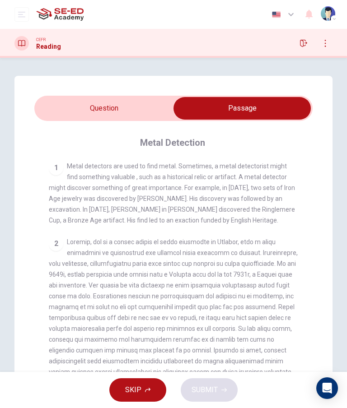
click at [112, 107] on input "checkbox" at bounding box center [241, 108] width 417 height 23
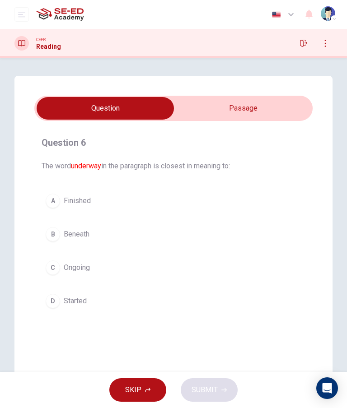
click at [174, 317] on div "Question 6 The word underway in the paragraph is closest in meaning to: A Finis…" at bounding box center [173, 223] width 278 height 191
click at [169, 312] on button "D Started" at bounding box center [174, 301] width 264 height 23
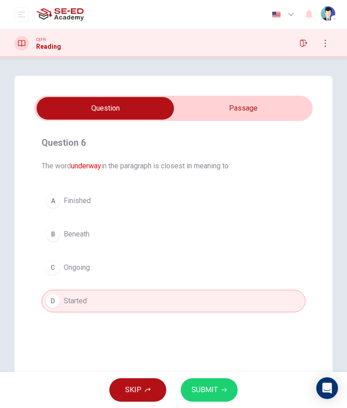
click at [213, 388] on span "SUBMIT" at bounding box center [204, 390] width 26 height 13
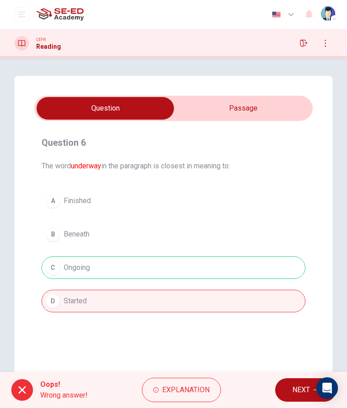
click at [300, 384] on span "NEXT" at bounding box center [301, 390] width 18 height 13
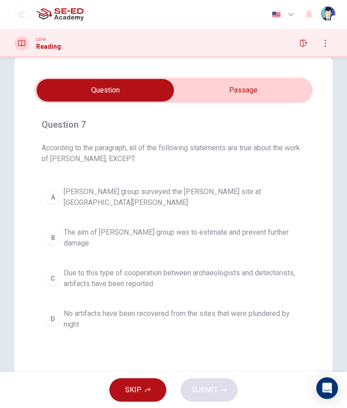
scroll to position [19, 0]
click at [293, 269] on span "Due to this type of cooperation between archaeologists and detectorists, artifa…" at bounding box center [182, 278] width 237 height 22
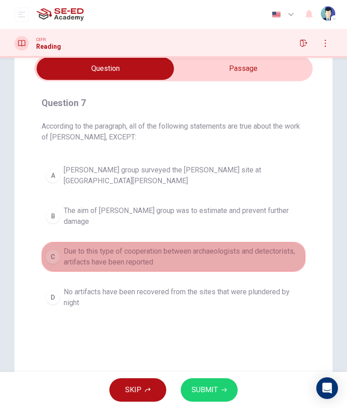
scroll to position [41, 0]
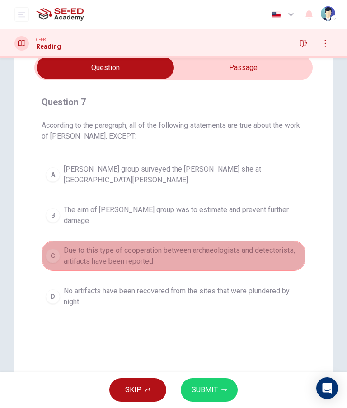
click at [219, 394] on button "SUBMIT" at bounding box center [209, 389] width 57 height 23
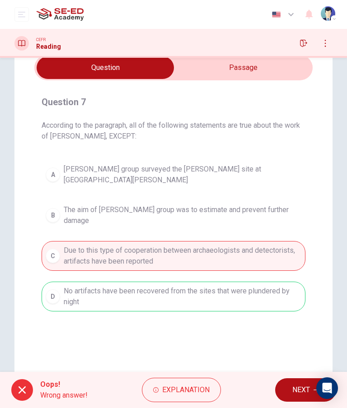
click at [294, 391] on span "NEXT" at bounding box center [301, 390] width 18 height 13
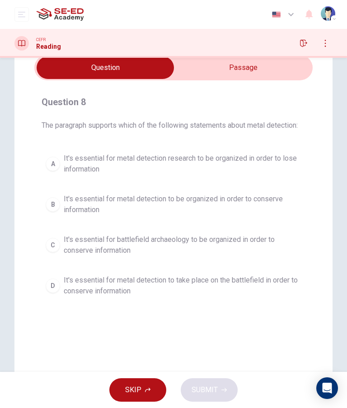
click at [80, 252] on span "It's essential for battlefield archaeology to be organized in order to conserve…" at bounding box center [182, 245] width 237 height 22
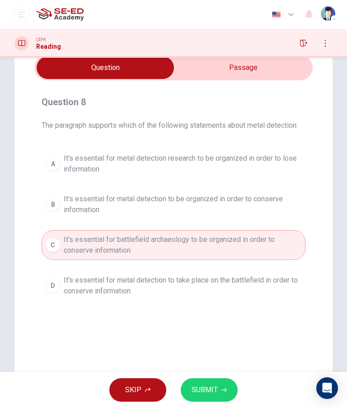
click at [222, 388] on icon "button" at bounding box center [223, 389] width 5 height 5
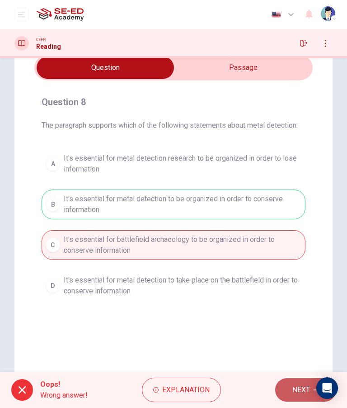
click at [292, 394] on span "NEXT" at bounding box center [301, 390] width 18 height 13
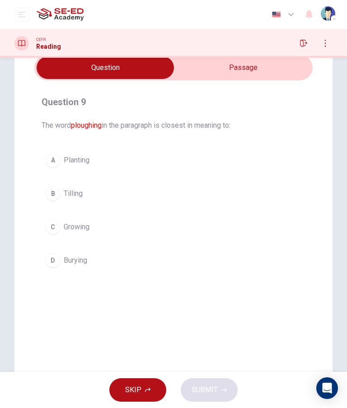
click at [256, 69] on input "checkbox" at bounding box center [105, 67] width 417 height 23
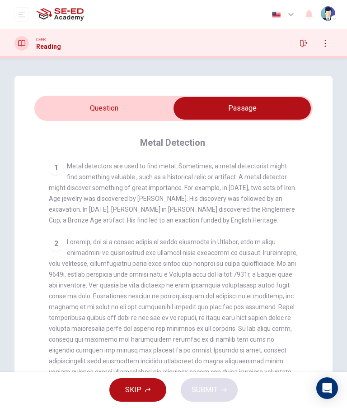
scroll to position [0, 0]
click at [94, 106] on input "checkbox" at bounding box center [241, 108] width 417 height 23
checkbox input "false"
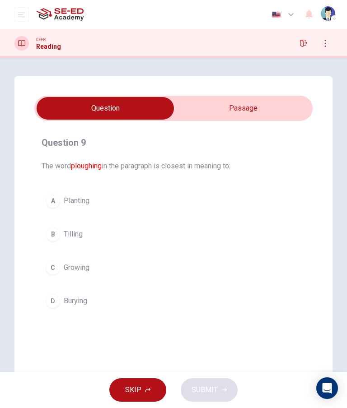
click at [259, 311] on button "D Burying" at bounding box center [174, 301] width 264 height 23
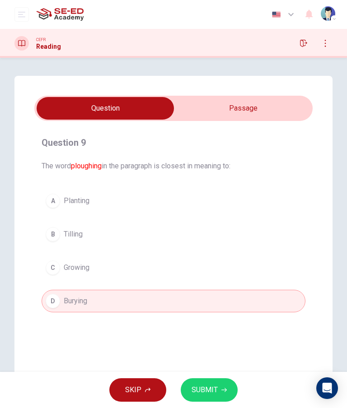
click at [222, 384] on button "SUBMIT" at bounding box center [209, 389] width 57 height 23
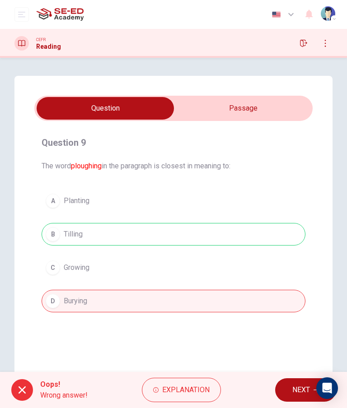
click at [301, 44] on icon "button" at bounding box center [303, 43] width 7 height 7
